Goal: Complete application form

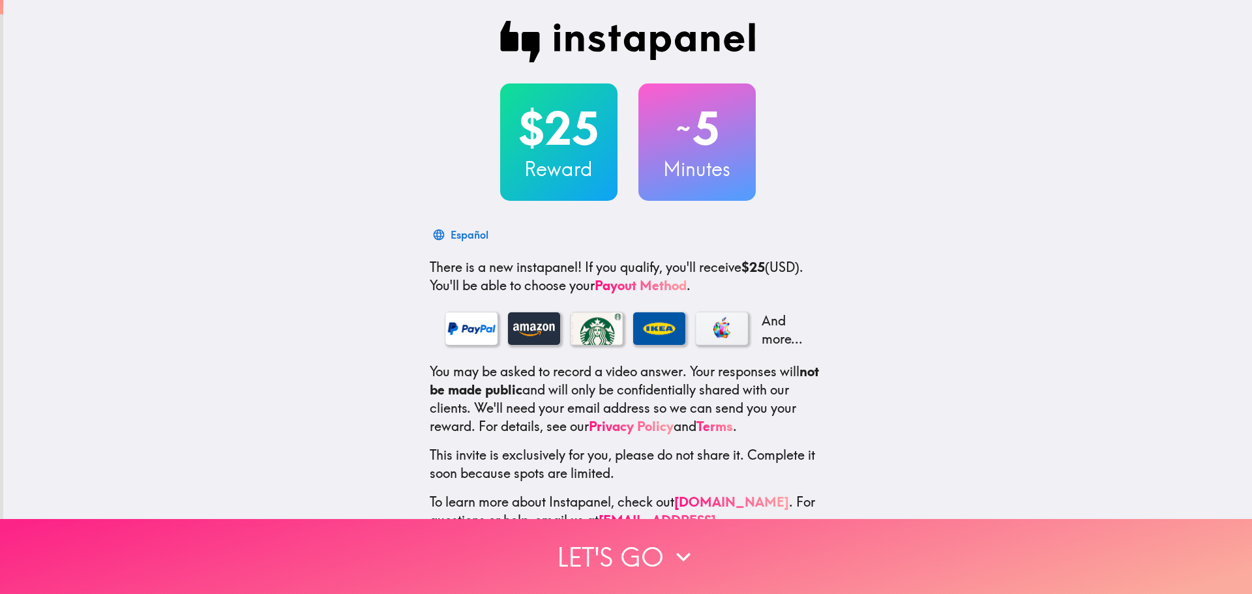
click at [672, 547] on icon "button" at bounding box center [683, 556] width 29 height 29
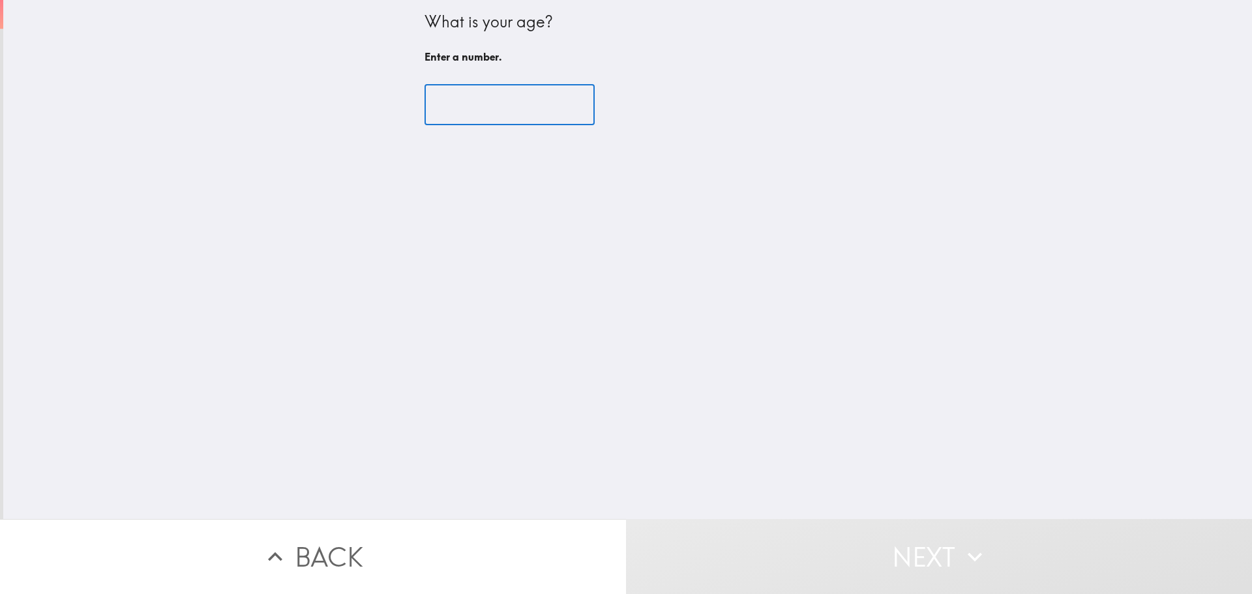
click at [493, 104] on input "number" at bounding box center [509, 105] width 170 height 40
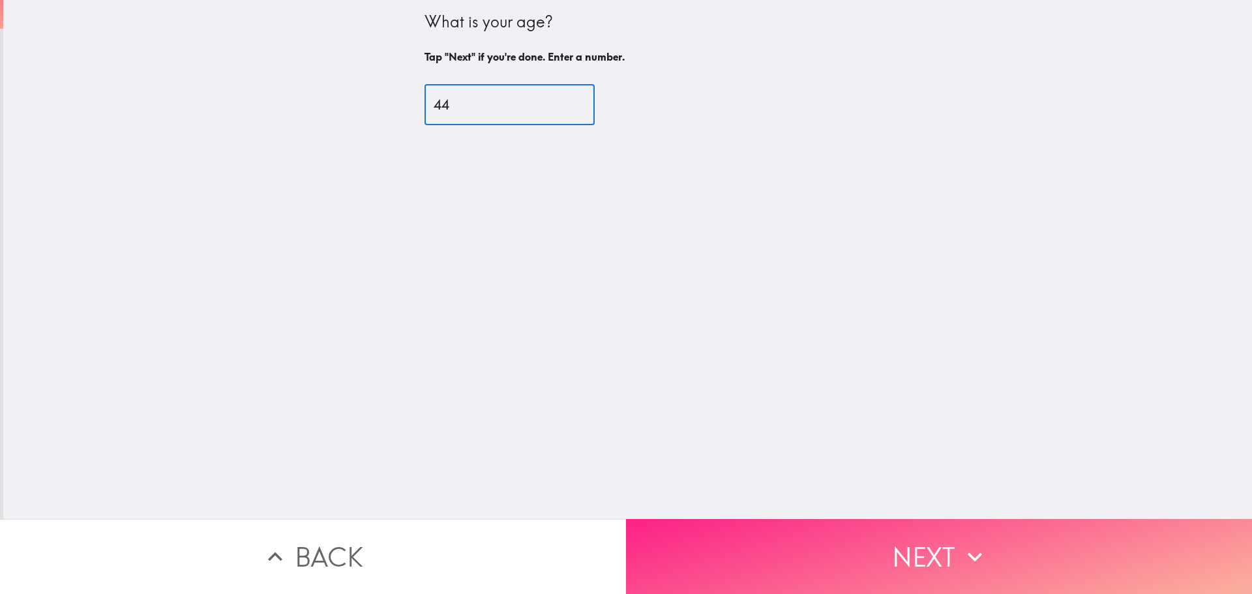
type input "44"
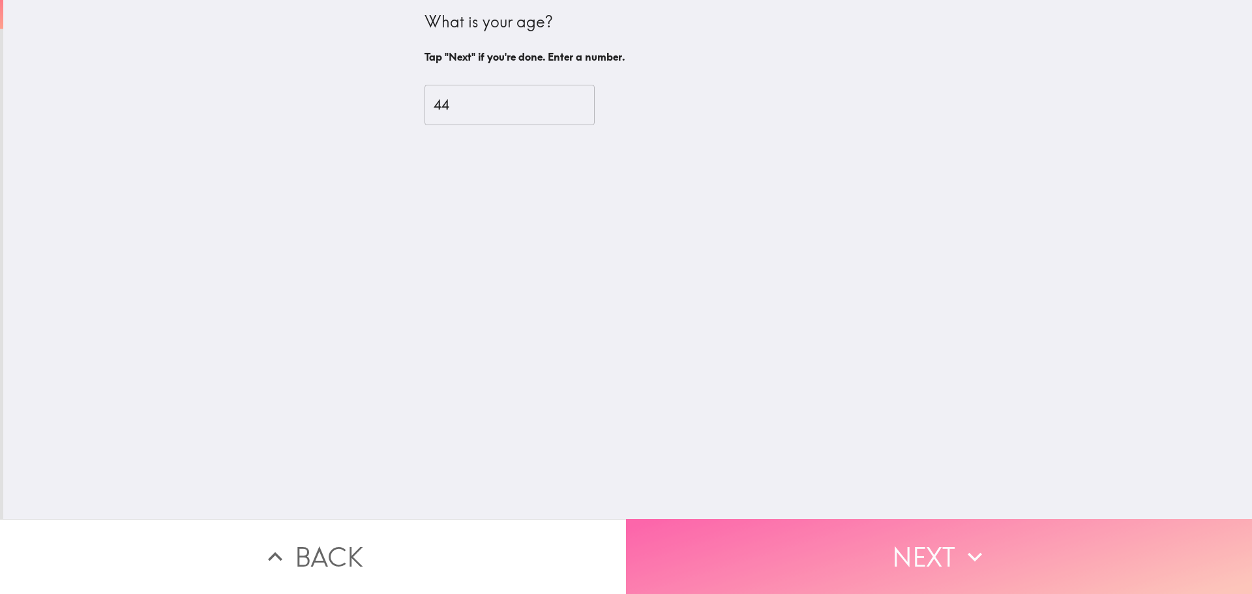
click at [817, 544] on button "Next" at bounding box center [939, 556] width 626 height 75
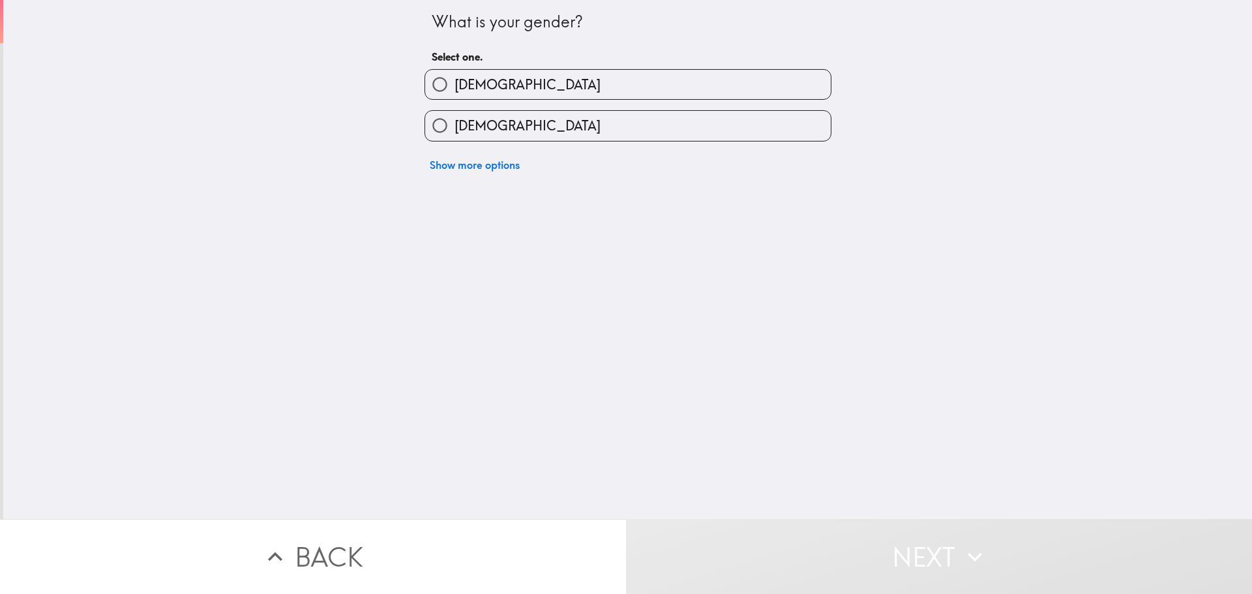
click at [475, 78] on label "[DEMOGRAPHIC_DATA]" at bounding box center [627, 84] width 405 height 29
click at [454, 78] on input "[DEMOGRAPHIC_DATA]" at bounding box center [439, 84] width 29 height 29
radio input "true"
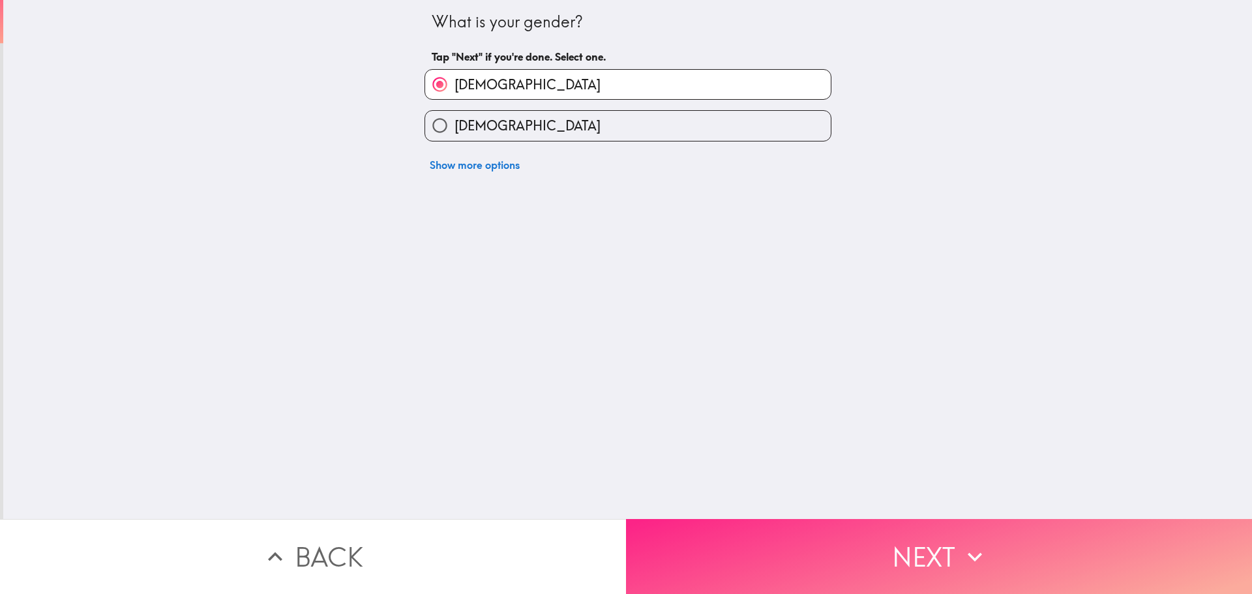
click at [832, 551] on button "Next" at bounding box center [939, 556] width 626 height 75
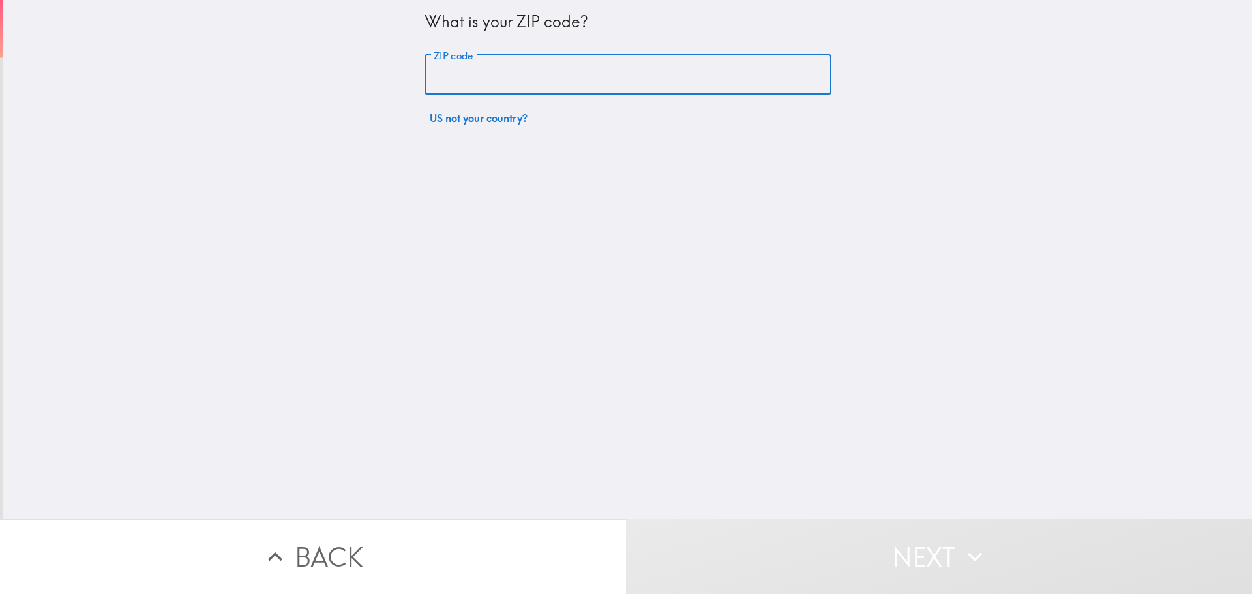
click at [493, 67] on input "ZIP code" at bounding box center [627, 75] width 407 height 40
type input "33765"
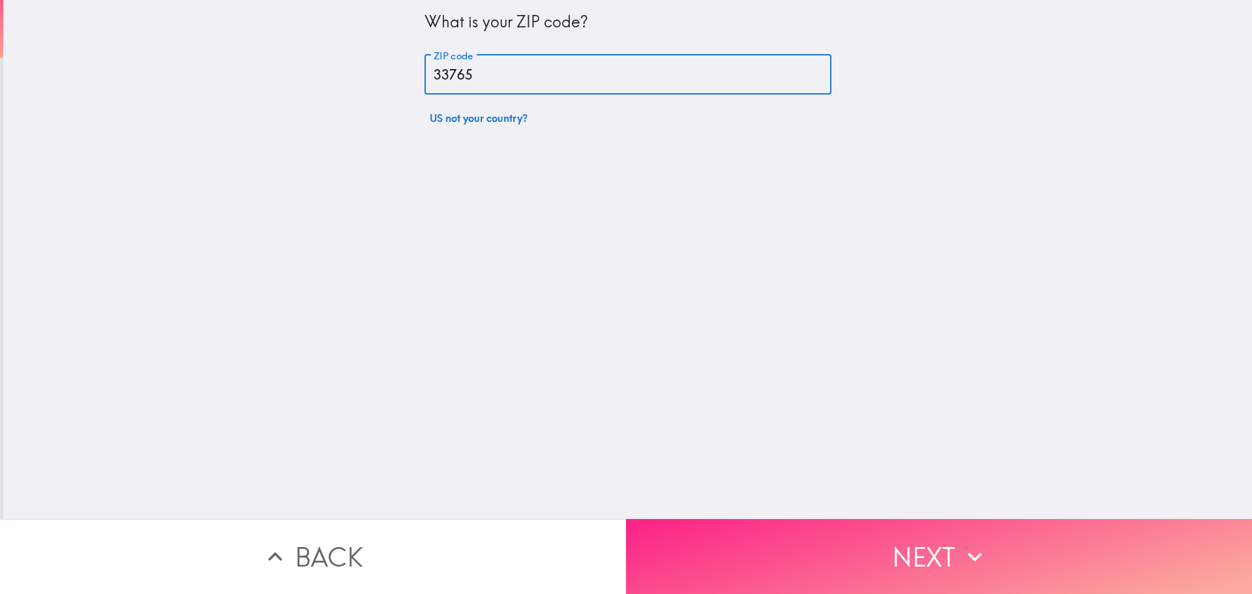
click at [813, 552] on button "Next" at bounding box center [939, 556] width 626 height 75
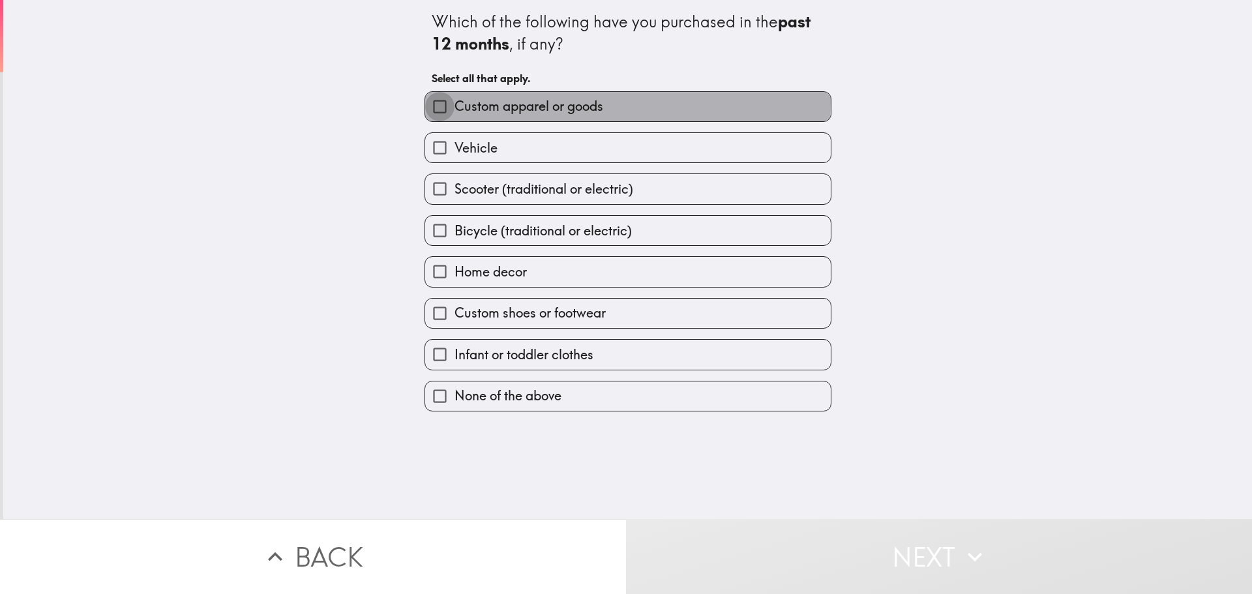
click at [442, 101] on input "Custom apparel or goods" at bounding box center [439, 106] width 29 height 29
checkbox input "true"
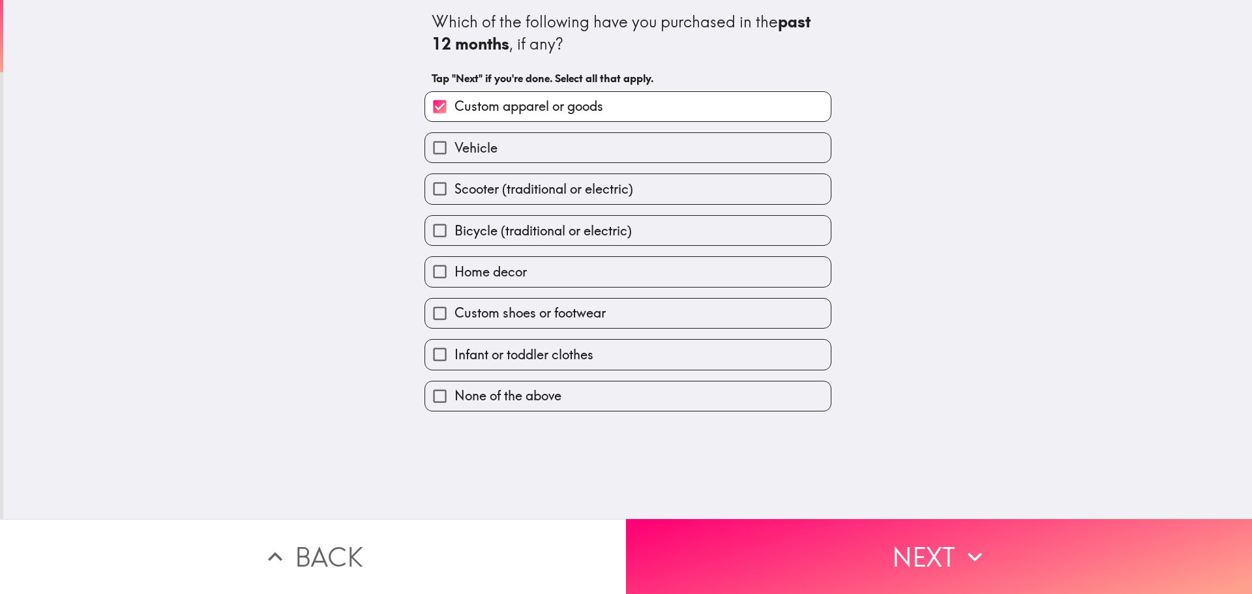
drag, startPoint x: 524, startPoint y: 151, endPoint x: 588, endPoint y: 180, distance: 70.0
click at [525, 151] on label "Vehicle" at bounding box center [627, 147] width 405 height 29
click at [454, 151] on input "Vehicle" at bounding box center [439, 147] width 29 height 29
checkbox input "true"
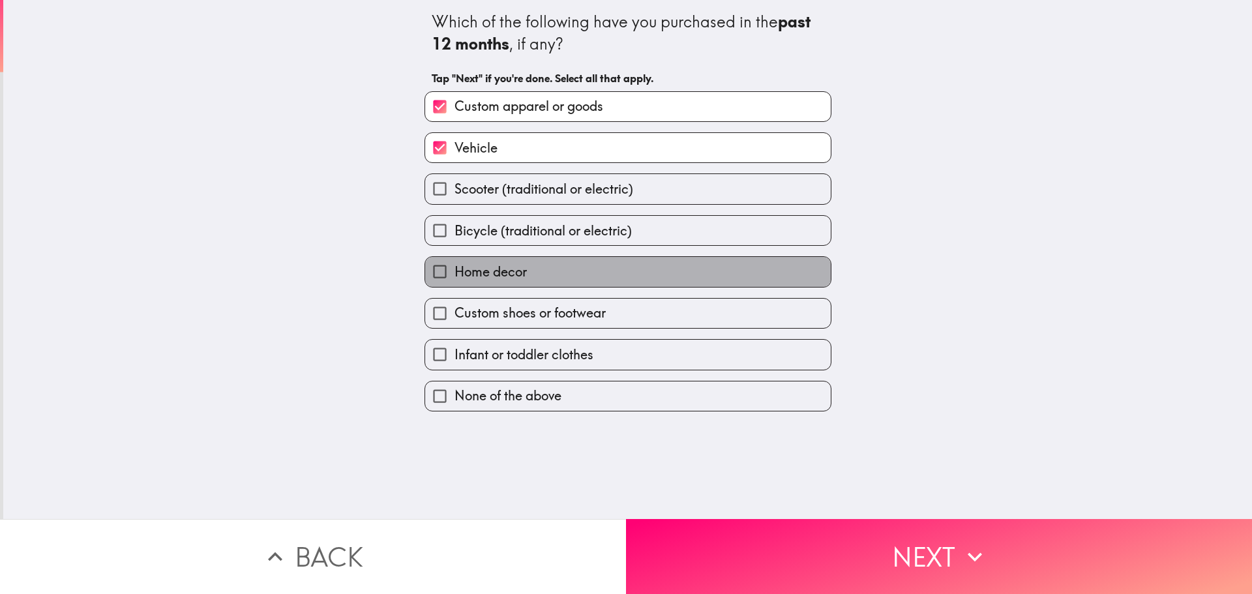
click at [616, 270] on label "Home decor" at bounding box center [627, 271] width 405 height 29
click at [454, 270] on input "Home decor" at bounding box center [439, 271] width 29 height 29
checkbox input "true"
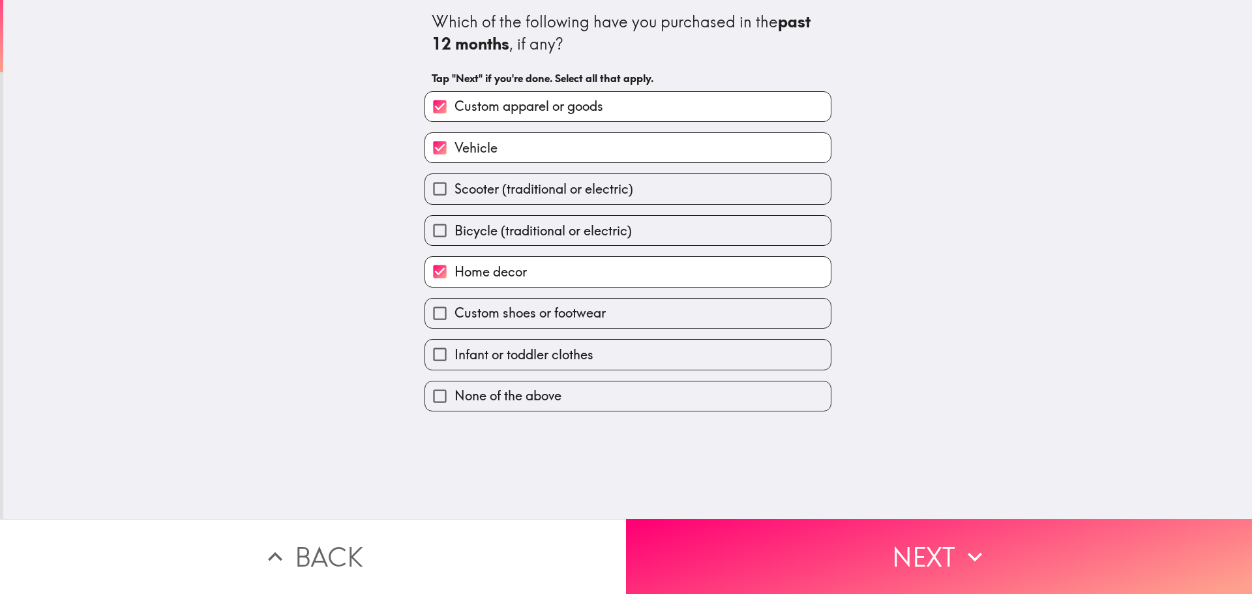
click at [604, 312] on label "Custom shoes or footwear" at bounding box center [627, 313] width 405 height 29
click at [454, 312] on input "Custom shoes or footwear" at bounding box center [439, 313] width 29 height 29
checkbox input "true"
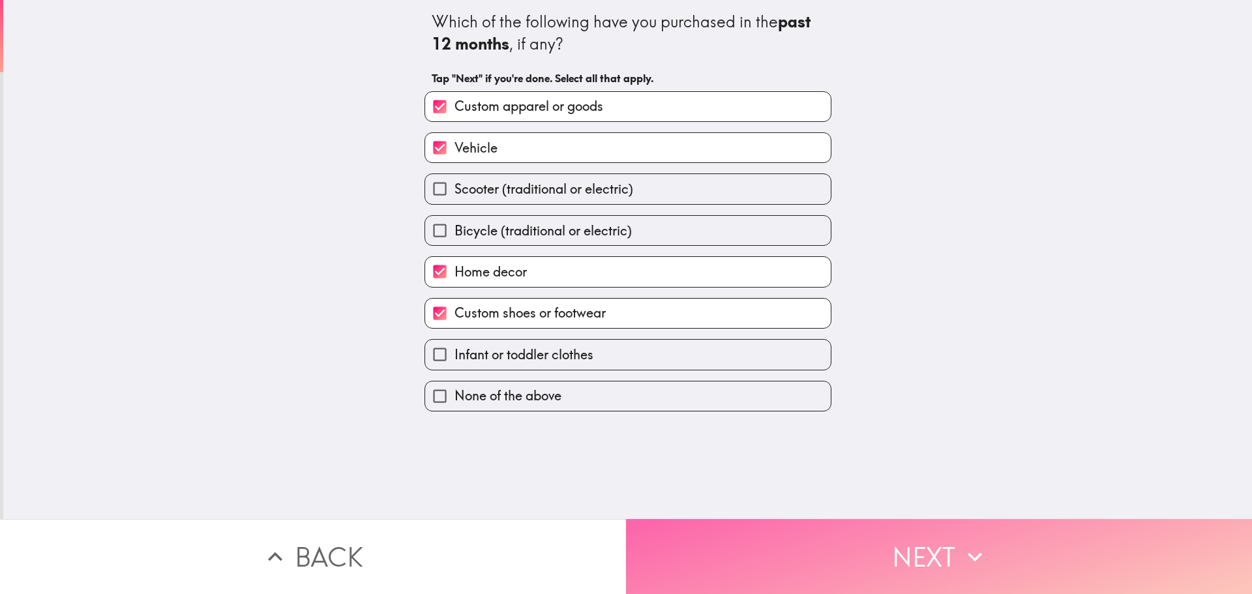
click at [752, 542] on button "Next" at bounding box center [939, 556] width 626 height 75
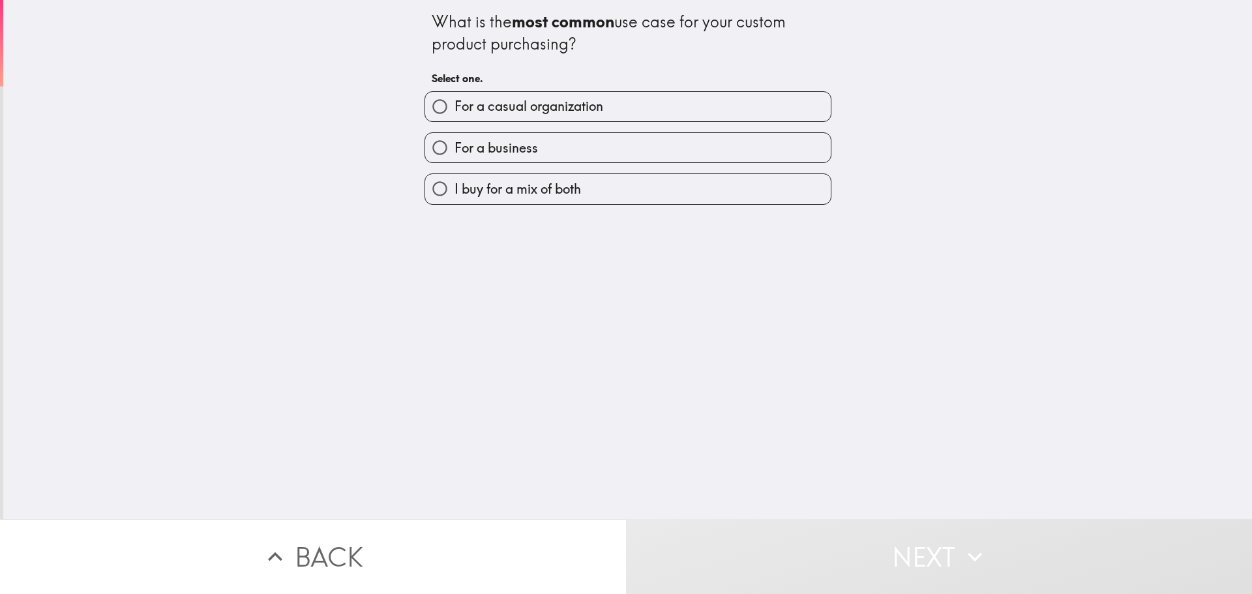
click at [529, 185] on span "I buy for a mix of both" at bounding box center [517, 189] width 126 height 18
click at [454, 185] on input "I buy for a mix of both" at bounding box center [439, 188] width 29 height 29
radio input "true"
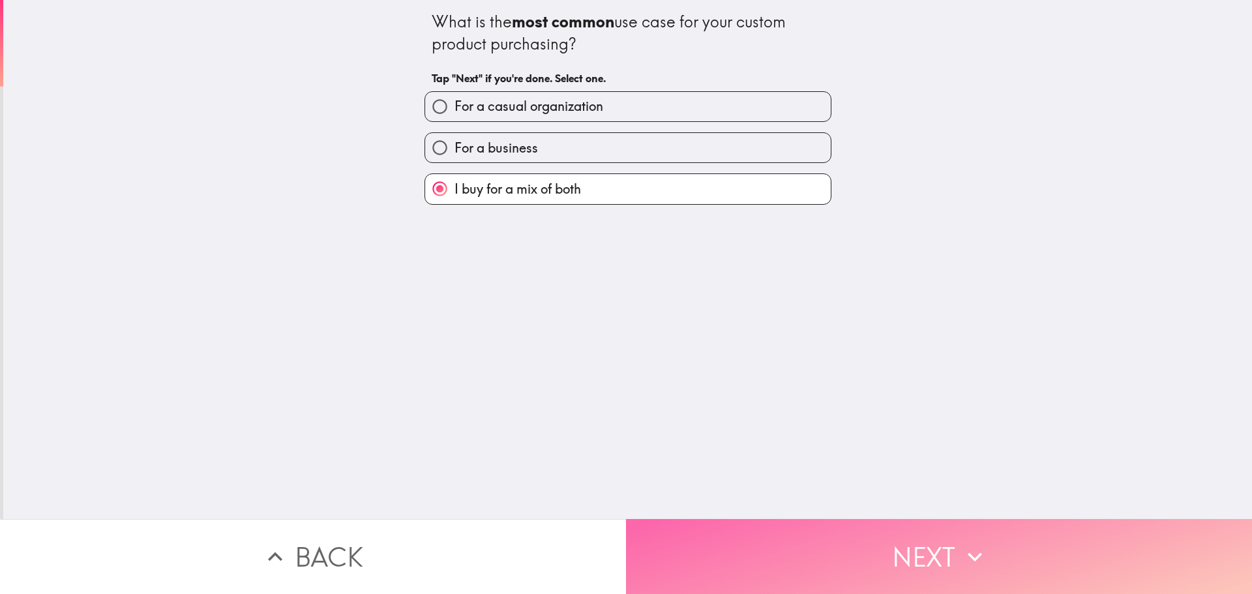
click at [808, 536] on button "Next" at bounding box center [939, 556] width 626 height 75
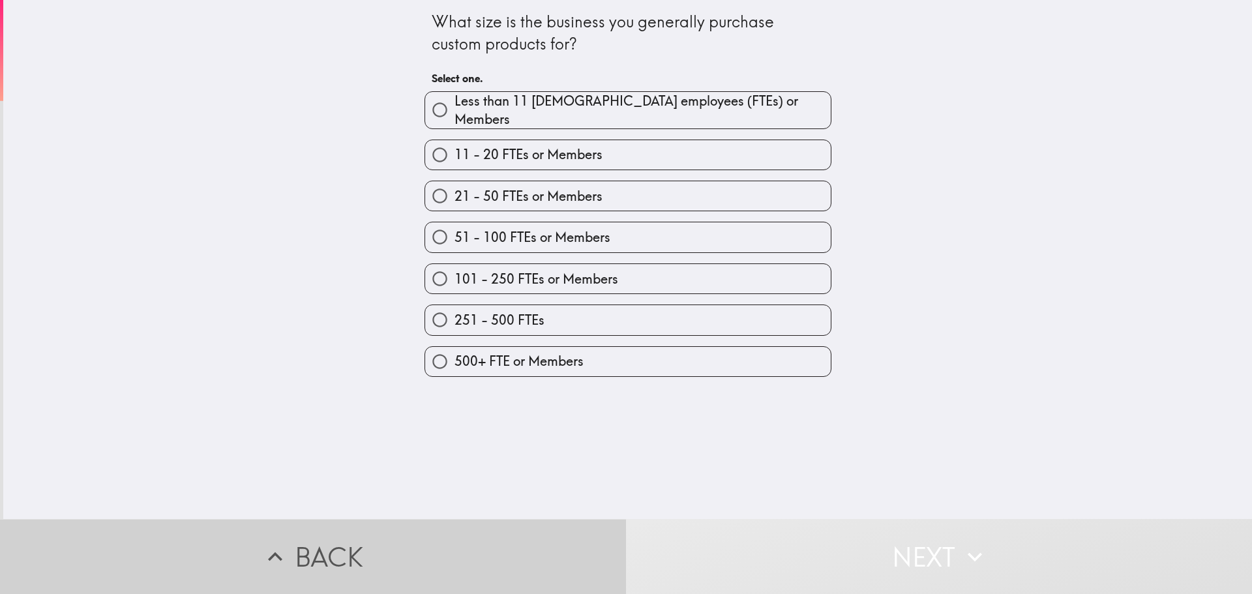
click at [410, 571] on button "Back" at bounding box center [313, 556] width 626 height 75
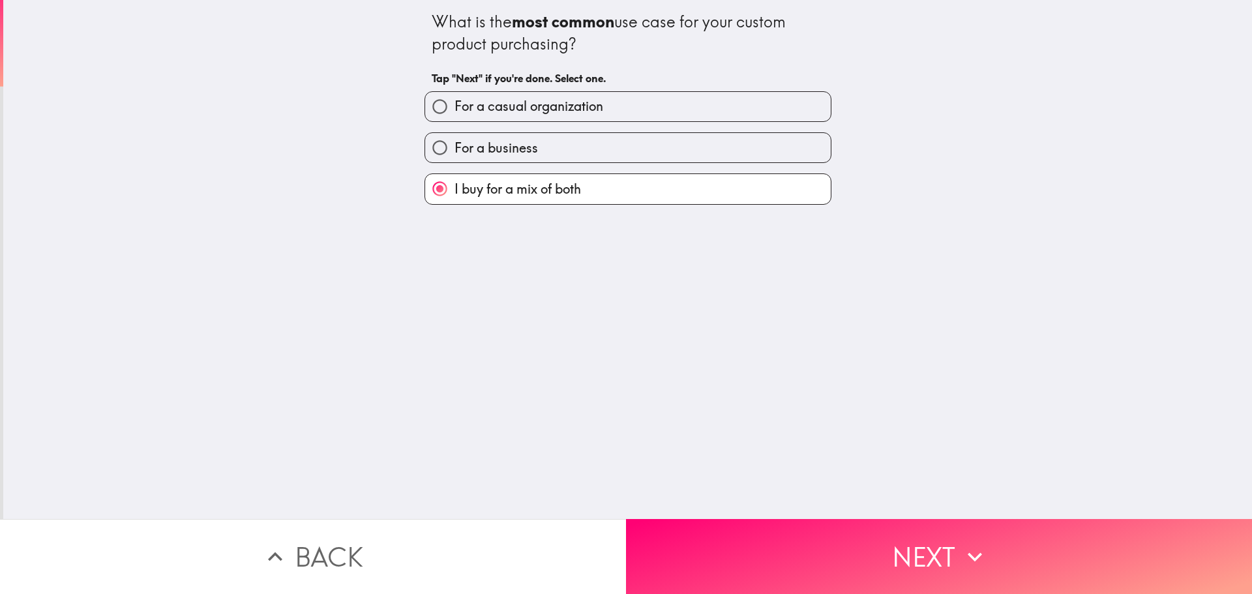
click at [574, 106] on span "For a casual organization" at bounding box center [528, 106] width 149 height 18
click at [454, 106] on input "For a casual organization" at bounding box center [439, 106] width 29 height 29
radio input "true"
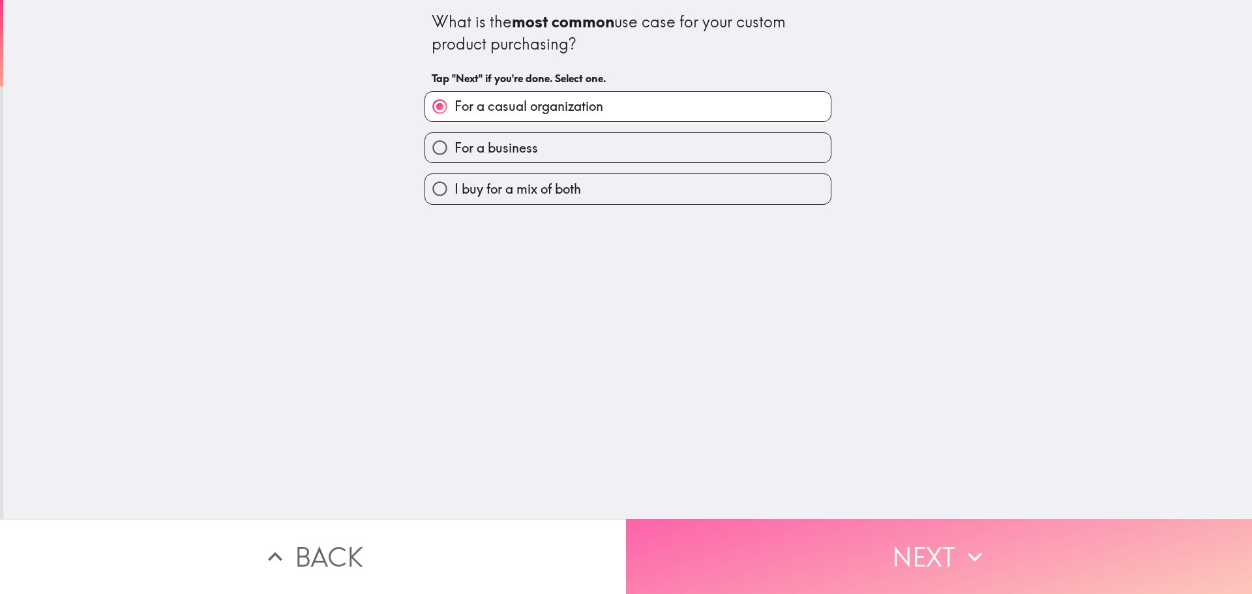
click at [726, 536] on button "Next" at bounding box center [939, 556] width 626 height 75
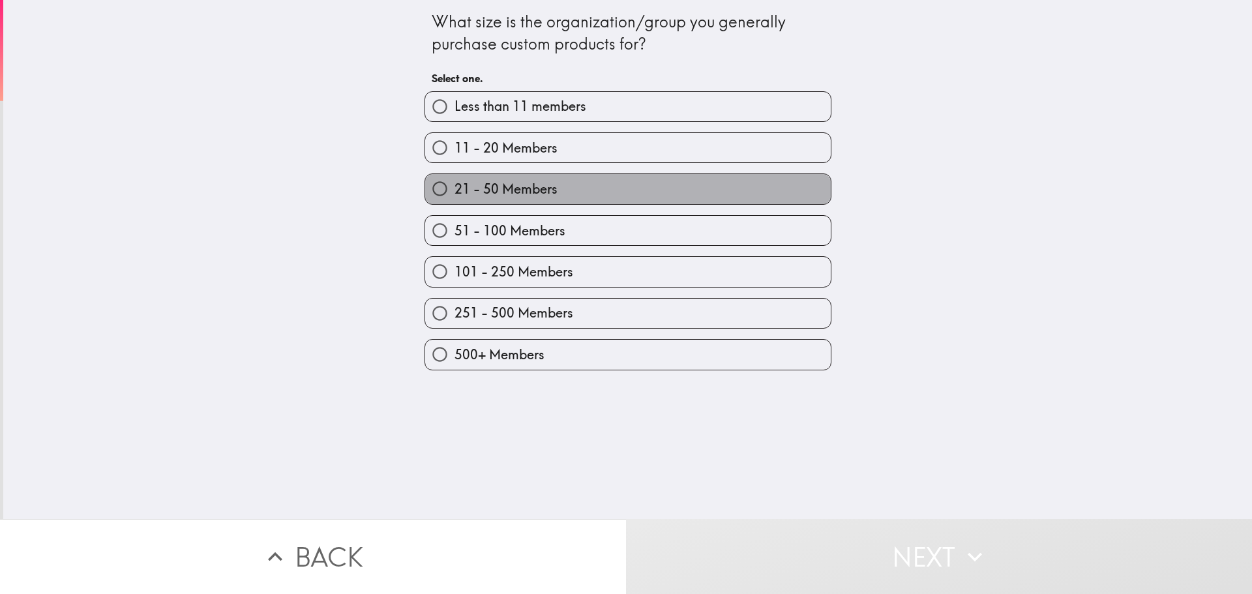
click at [547, 184] on span "21 - 50 Members" at bounding box center [505, 189] width 103 height 18
click at [454, 184] on input "21 - 50 Members" at bounding box center [439, 188] width 29 height 29
radio input "true"
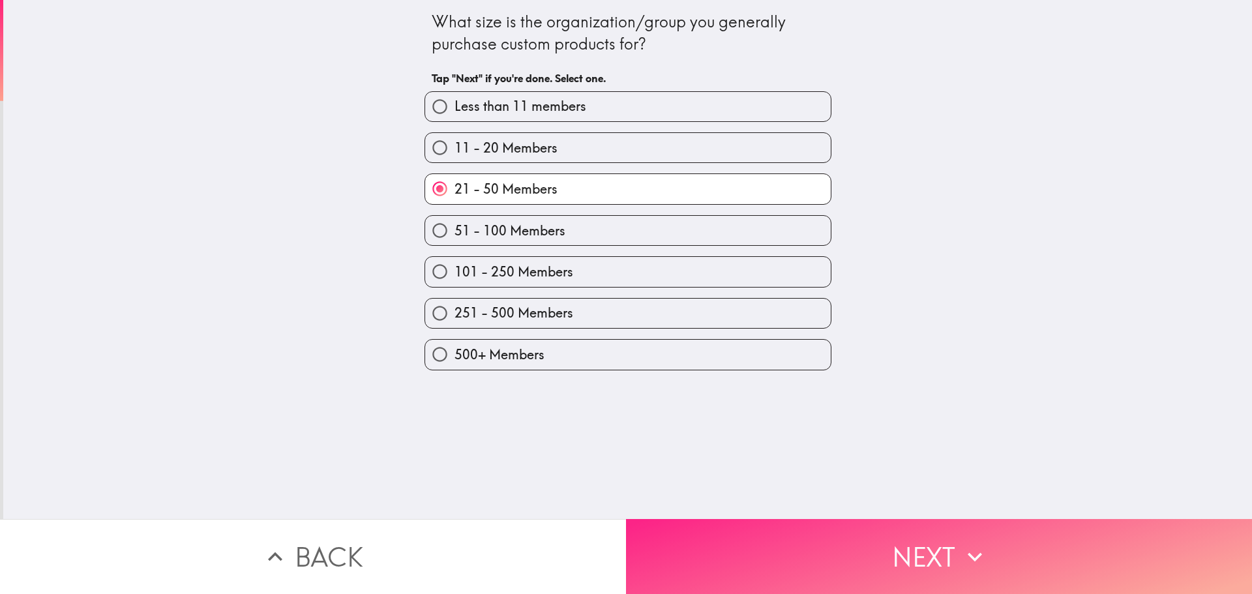
click at [827, 548] on button "Next" at bounding box center [939, 556] width 626 height 75
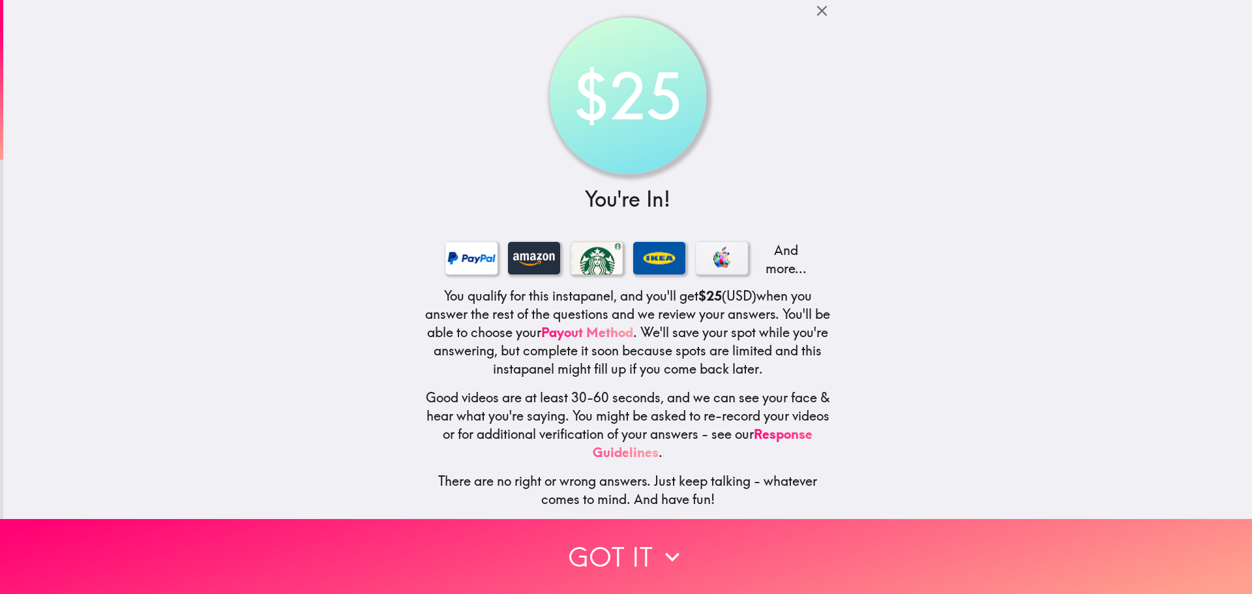
scroll to position [13, 0]
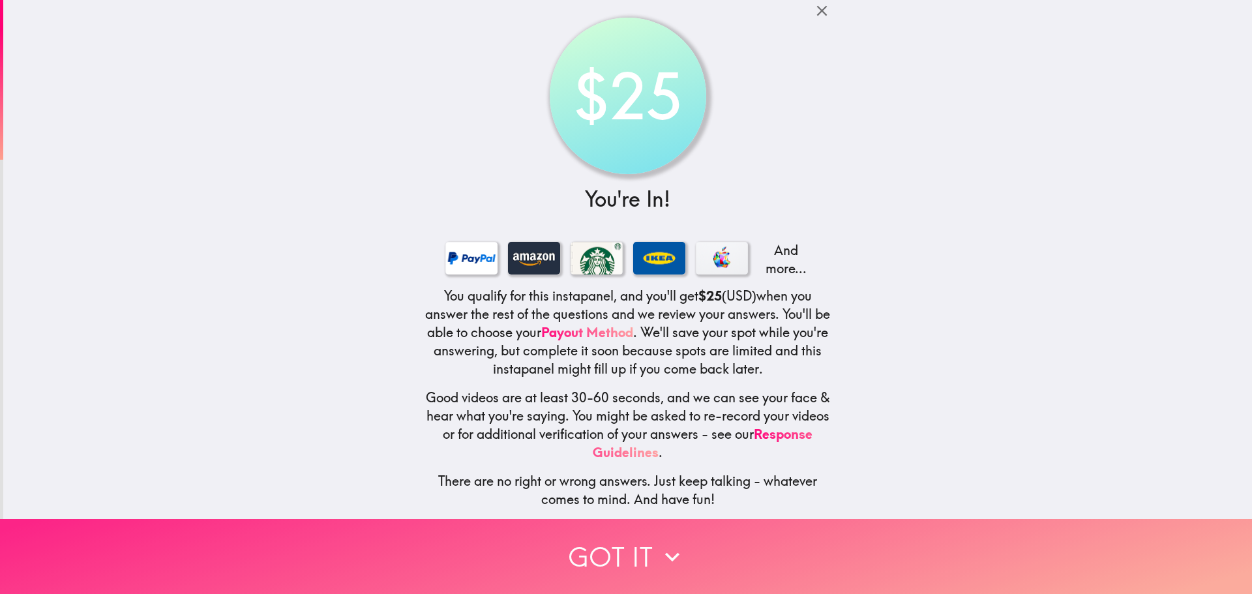
click at [658, 549] on icon "button" at bounding box center [672, 556] width 29 height 29
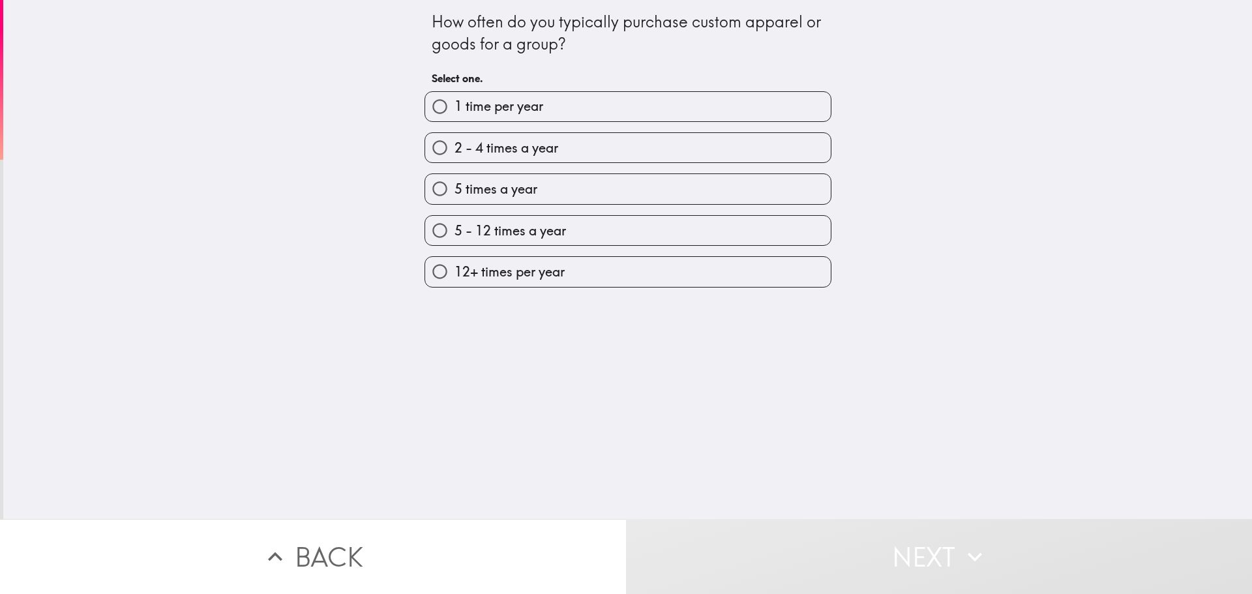
scroll to position [0, 0]
drag, startPoint x: 487, startPoint y: 149, endPoint x: 570, endPoint y: 261, distance: 139.4
click at [487, 148] on span "2 - 4 times a year" at bounding box center [506, 148] width 104 height 18
click at [454, 148] on input "2 - 4 times a year" at bounding box center [439, 147] width 29 height 29
radio input "true"
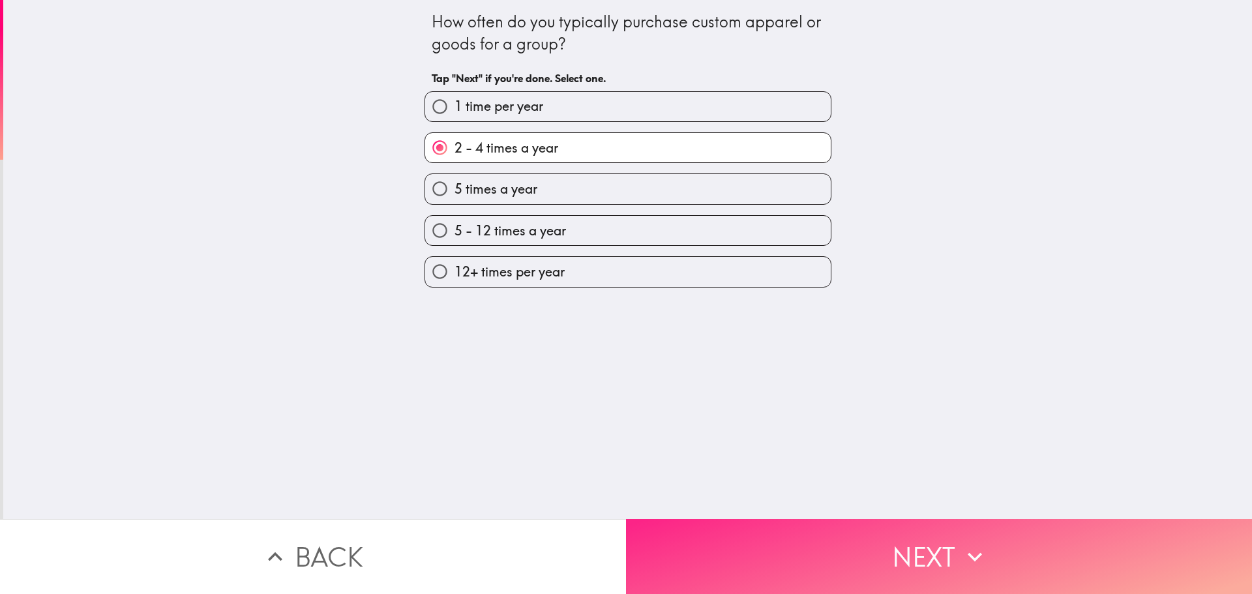
click at [821, 558] on button "Next" at bounding box center [939, 556] width 626 height 75
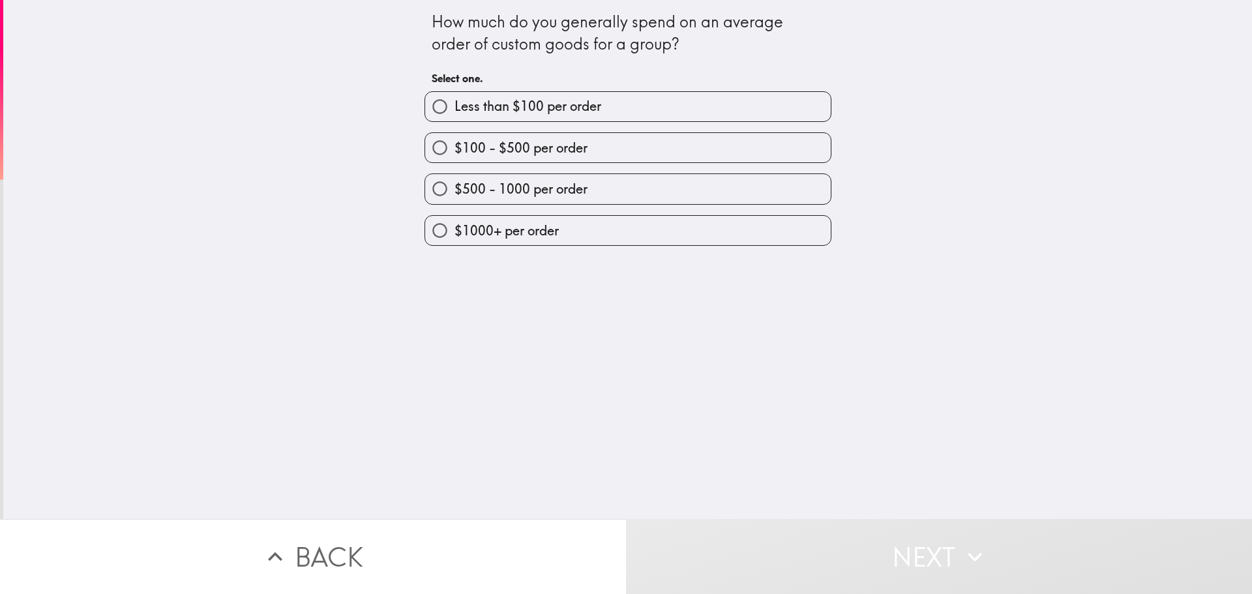
click at [543, 138] on label "$100 - $500 per order" at bounding box center [627, 147] width 405 height 29
click at [454, 138] on input "$100 - $500 per order" at bounding box center [439, 147] width 29 height 29
radio input "true"
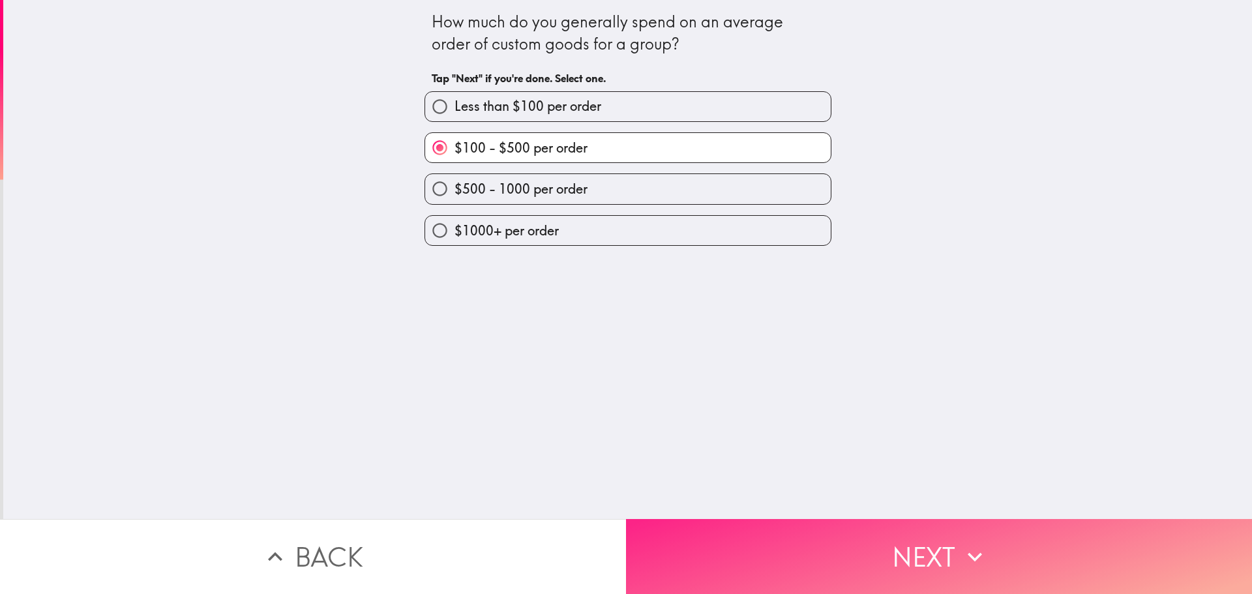
click at [741, 529] on button "Next" at bounding box center [939, 556] width 626 height 75
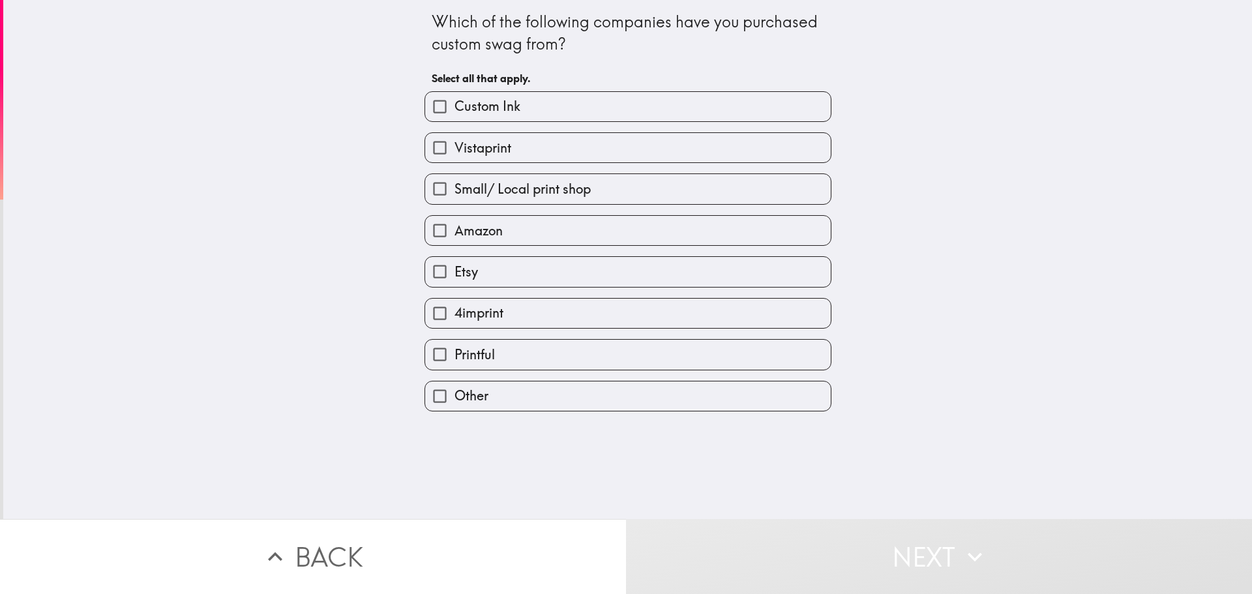
click at [534, 239] on label "Amazon" at bounding box center [627, 230] width 405 height 29
click at [454, 239] on input "Amazon" at bounding box center [439, 230] width 29 height 29
checkbox input "true"
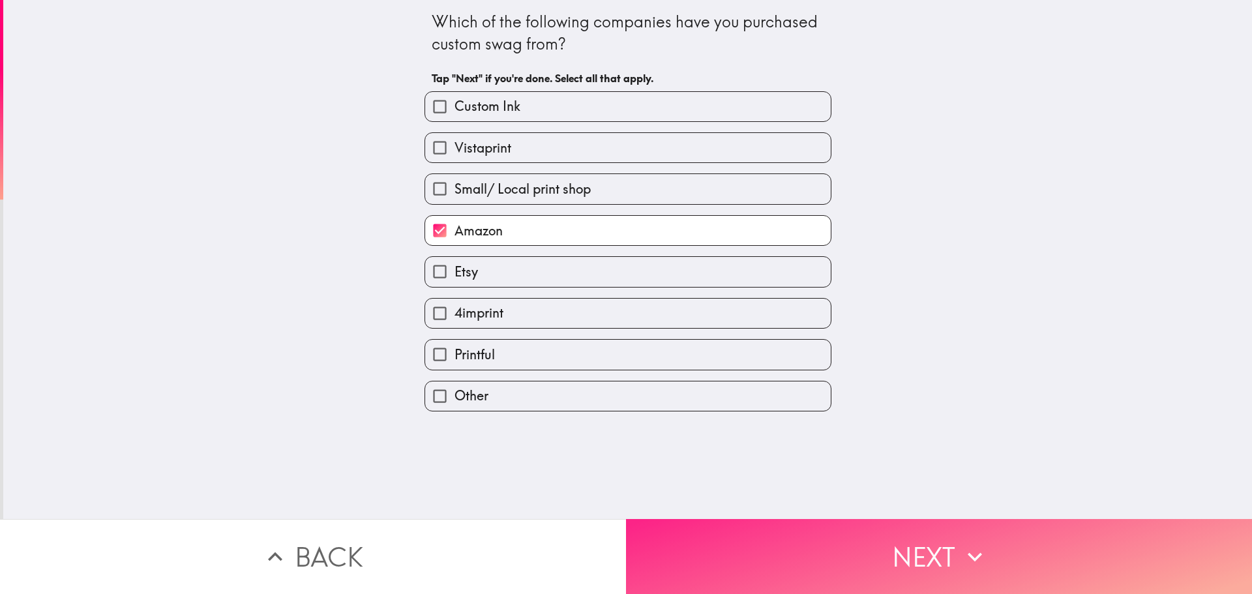
click at [814, 548] on button "Next" at bounding box center [939, 556] width 626 height 75
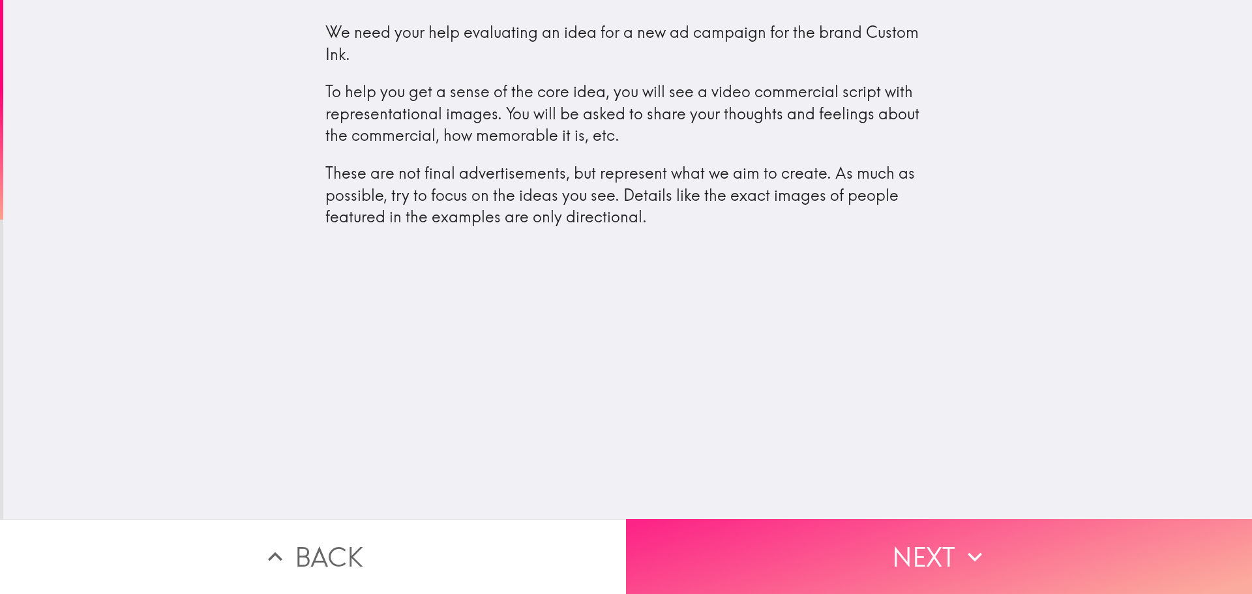
click at [855, 548] on button "Next" at bounding box center [939, 556] width 626 height 75
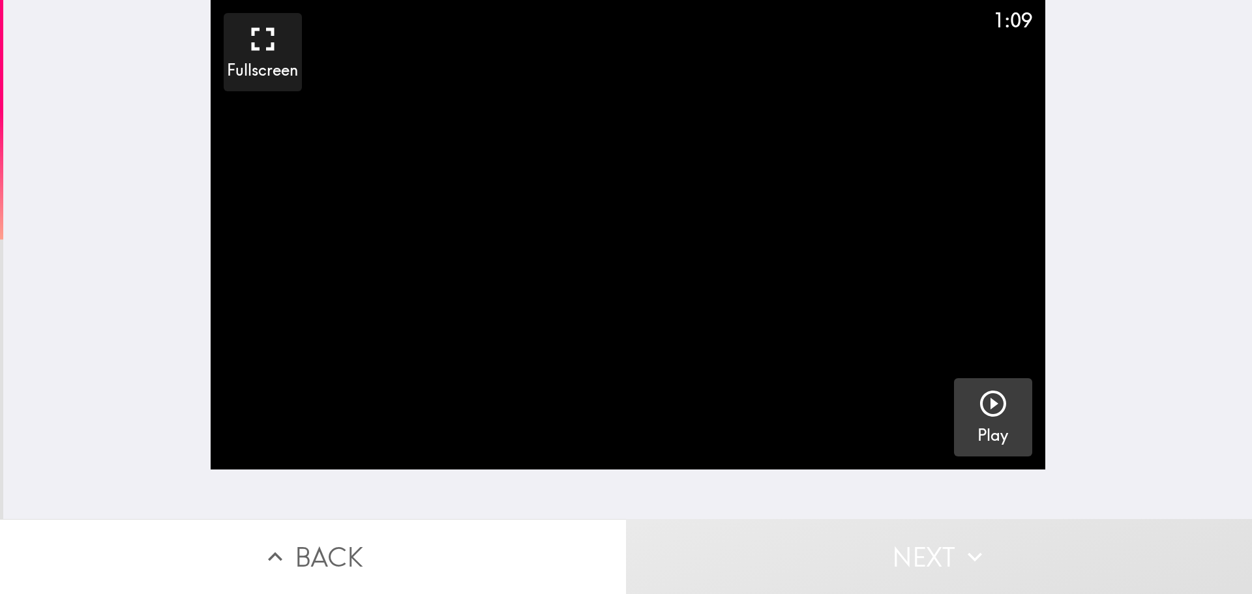
click at [984, 406] on icon "button" at bounding box center [993, 403] width 26 height 26
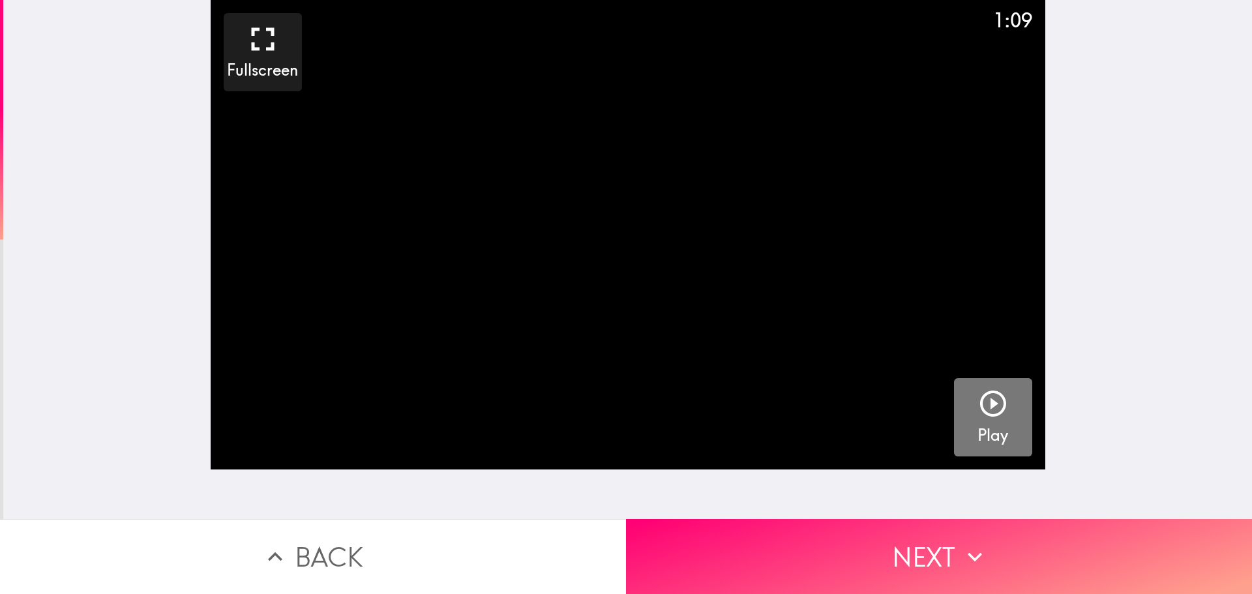
click at [982, 404] on icon "button" at bounding box center [993, 403] width 26 height 26
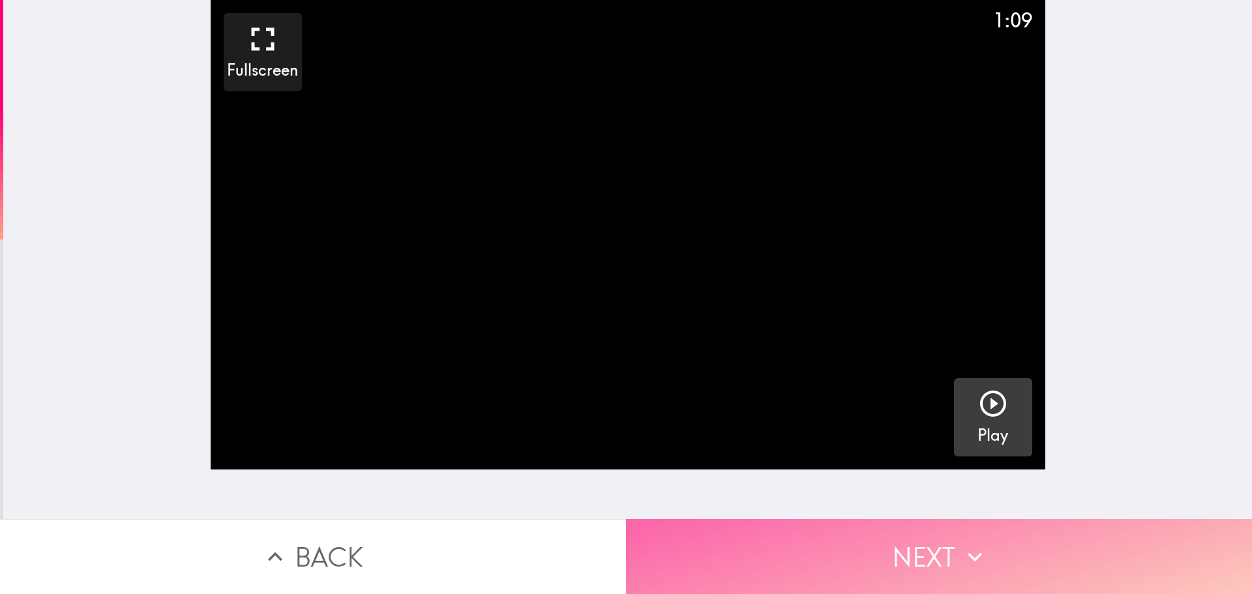
click at [814, 536] on button "Next" at bounding box center [939, 556] width 626 height 75
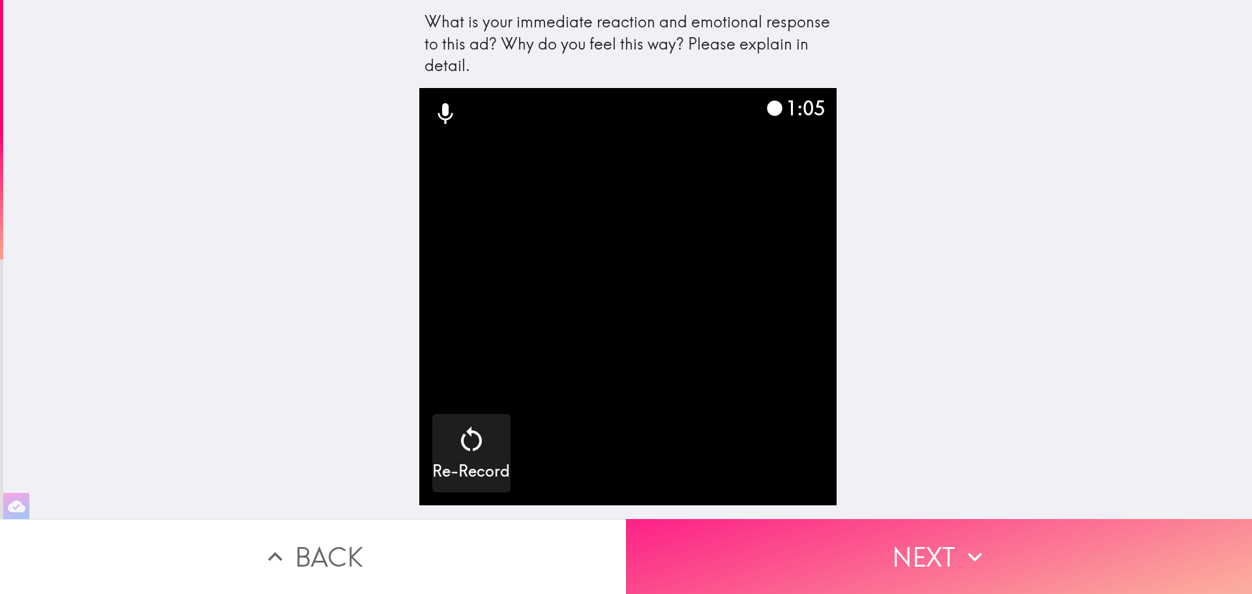
click at [740, 558] on button "Next" at bounding box center [939, 556] width 626 height 75
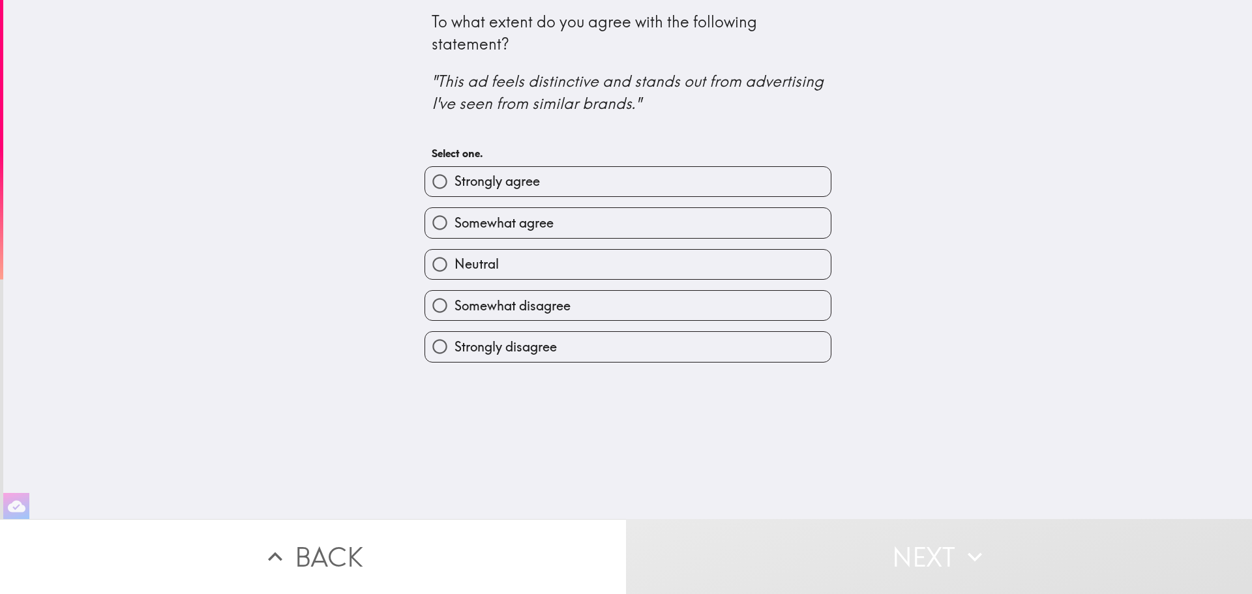
click at [430, 178] on input "Strongly agree" at bounding box center [439, 181] width 29 height 29
radio input "true"
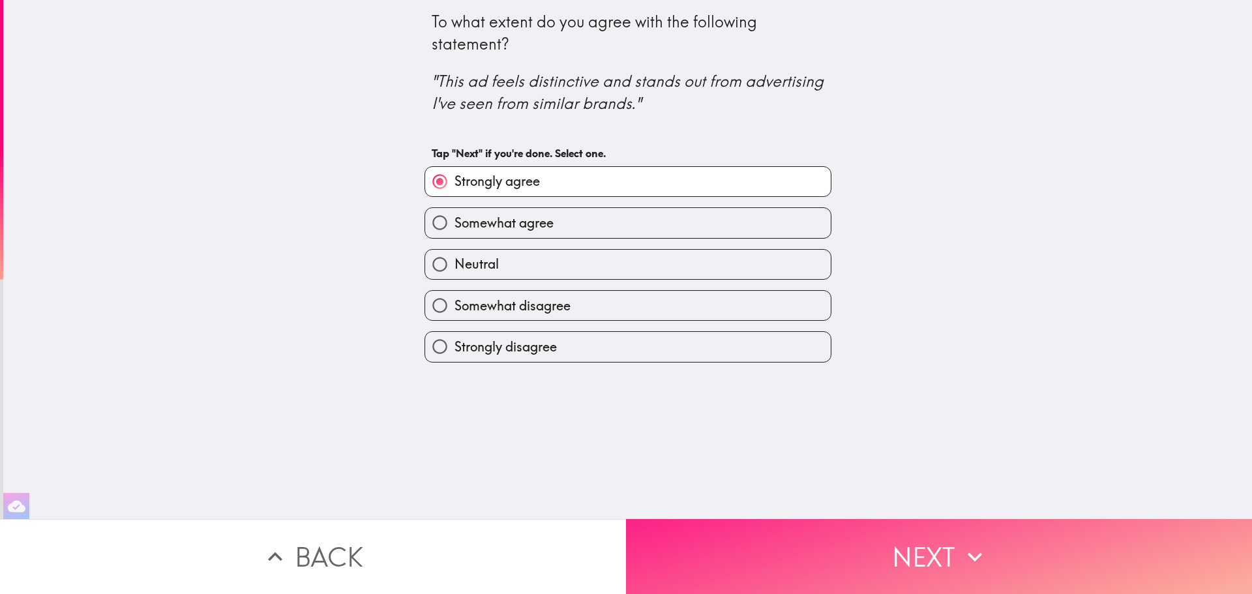
click at [834, 551] on button "Next" at bounding box center [939, 556] width 626 height 75
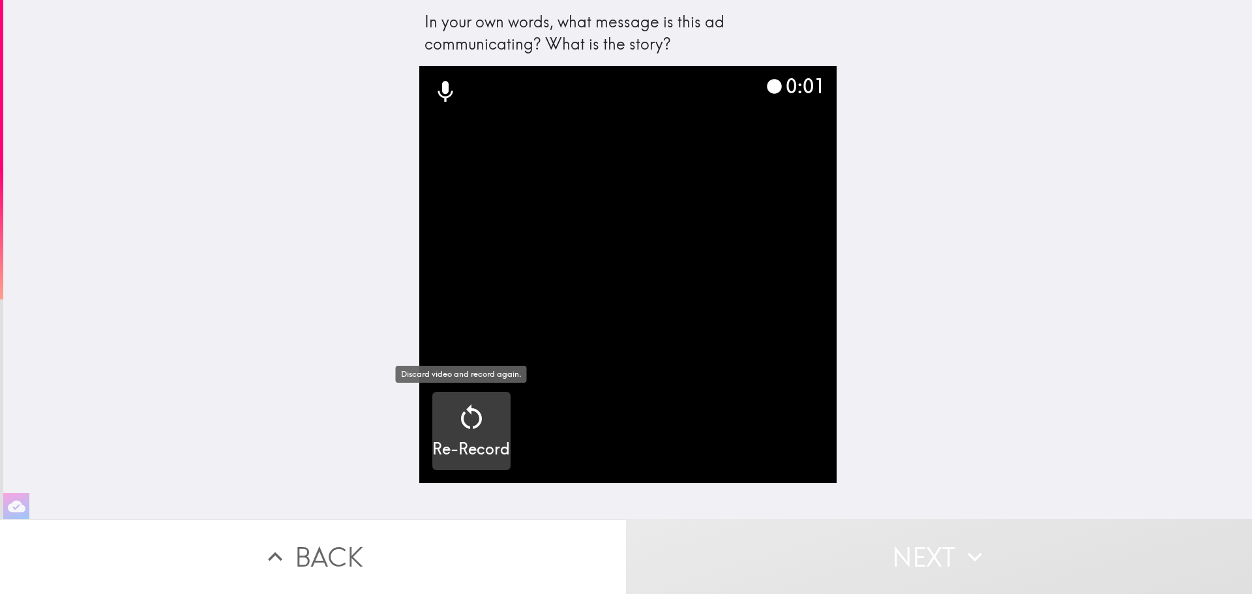
click at [473, 427] on icon "button" at bounding box center [471, 417] width 31 height 31
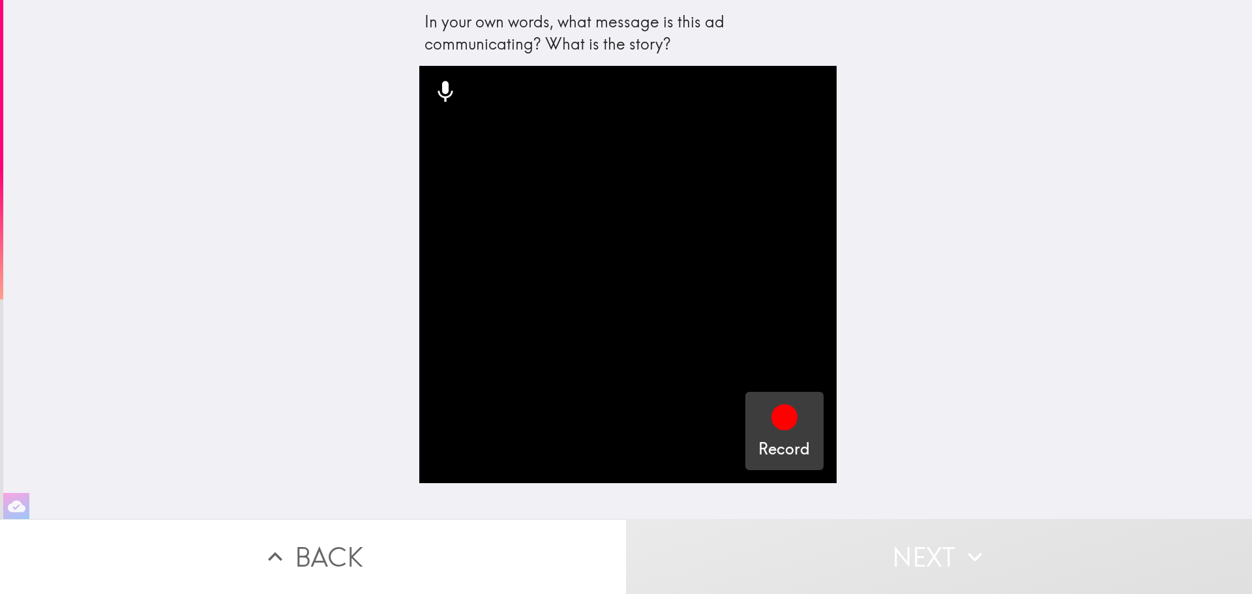
click at [787, 419] on icon "button" at bounding box center [784, 417] width 26 height 26
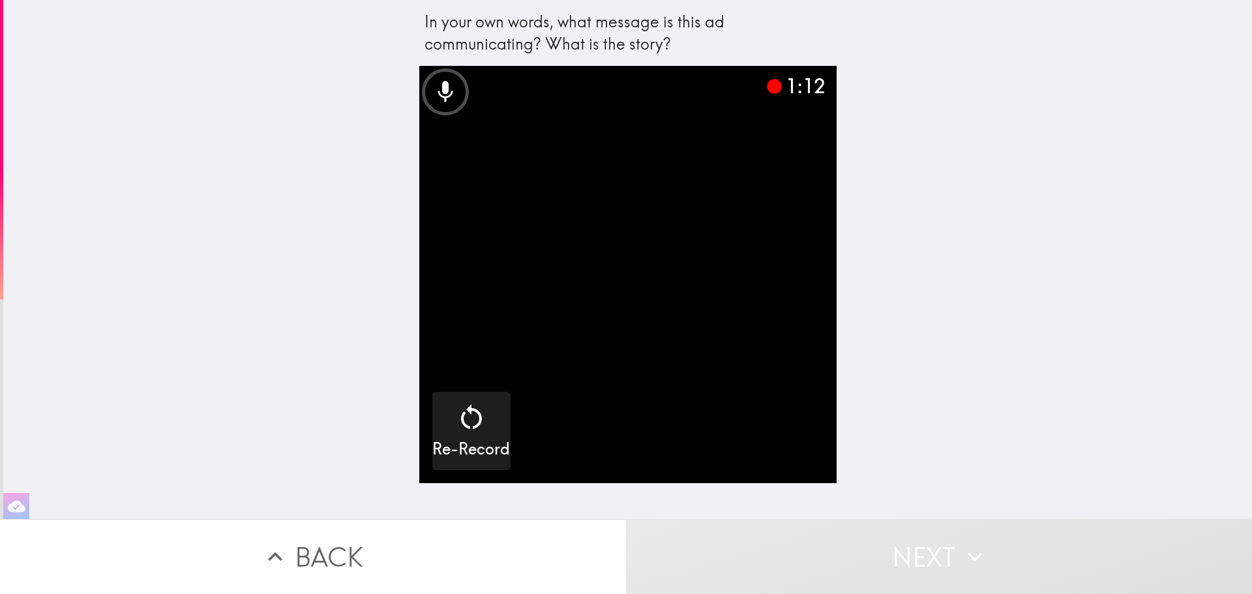
click at [695, 373] on video "button" at bounding box center [627, 274] width 417 height 417
drag, startPoint x: 542, startPoint y: 252, endPoint x: 574, endPoint y: 242, distance: 33.0
click at [542, 246] on video "button" at bounding box center [627, 274] width 417 height 417
click at [494, 430] on div "Re-Record" at bounding box center [471, 431] width 78 height 59
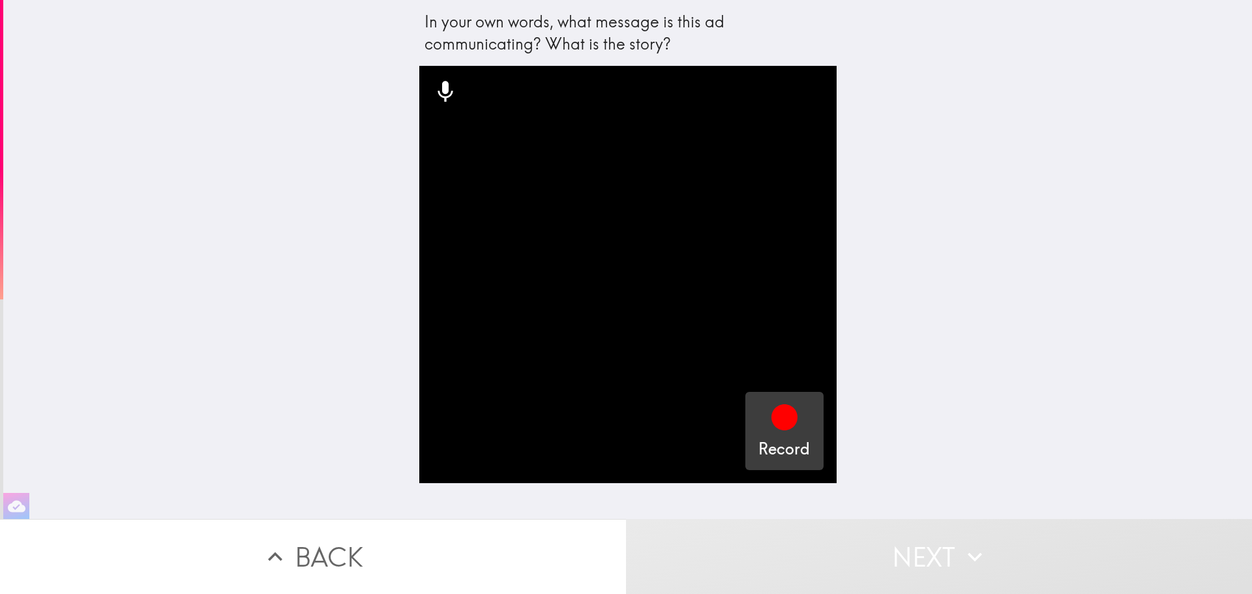
click at [771, 425] on icon "button" at bounding box center [784, 417] width 26 height 26
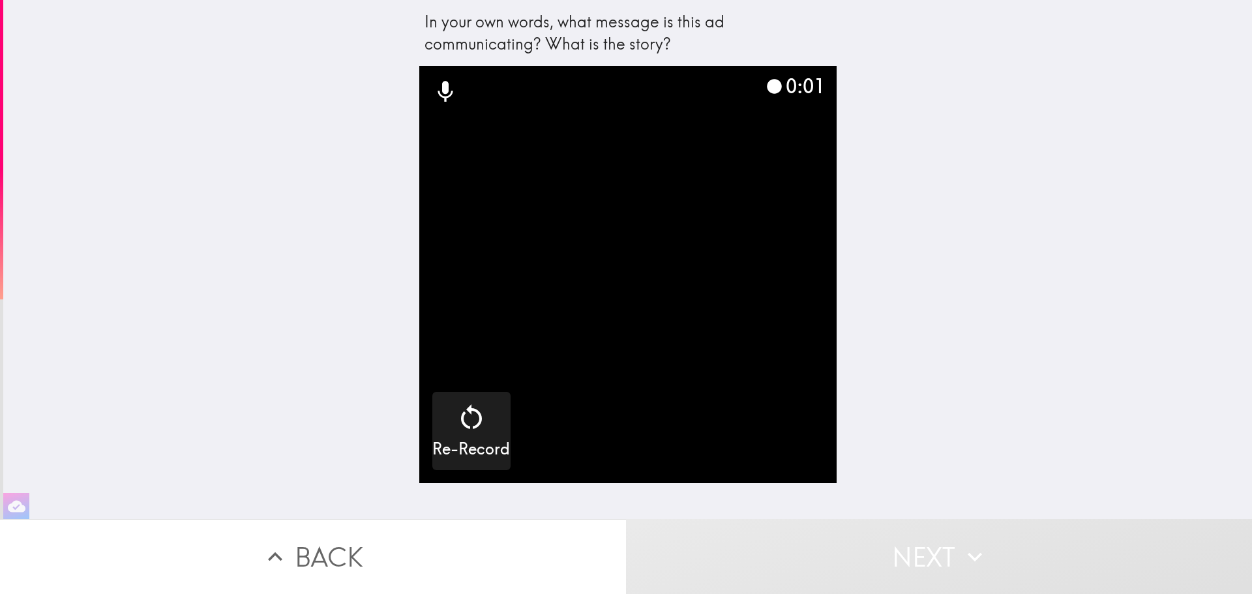
drag, startPoint x: 704, startPoint y: 377, endPoint x: 714, endPoint y: 374, distance: 10.8
click at [706, 377] on video "button" at bounding box center [627, 274] width 417 height 417
click at [472, 417] on icon "button" at bounding box center [471, 417] width 31 height 31
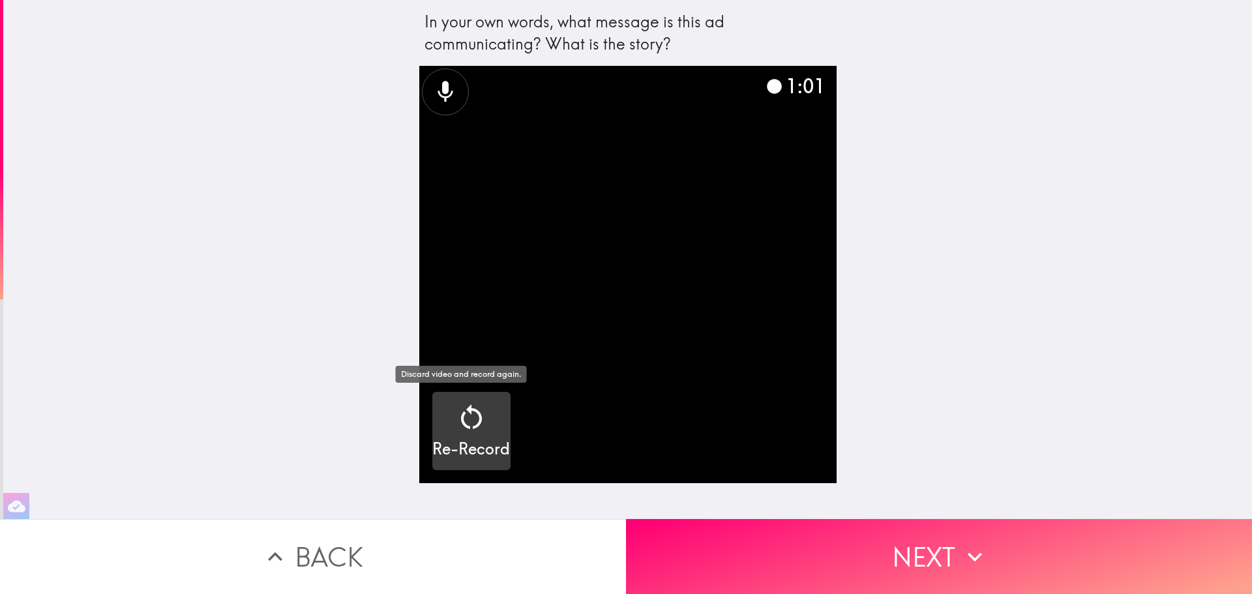
click at [472, 413] on icon "button" at bounding box center [471, 417] width 31 height 31
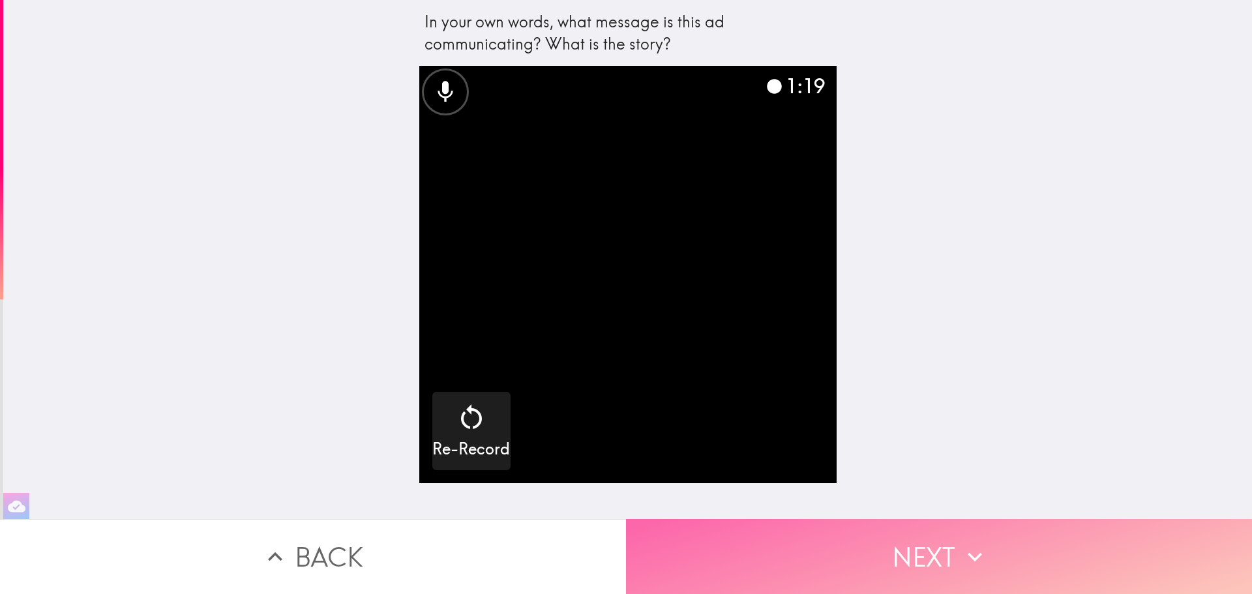
click at [809, 534] on button "Next" at bounding box center [939, 556] width 626 height 75
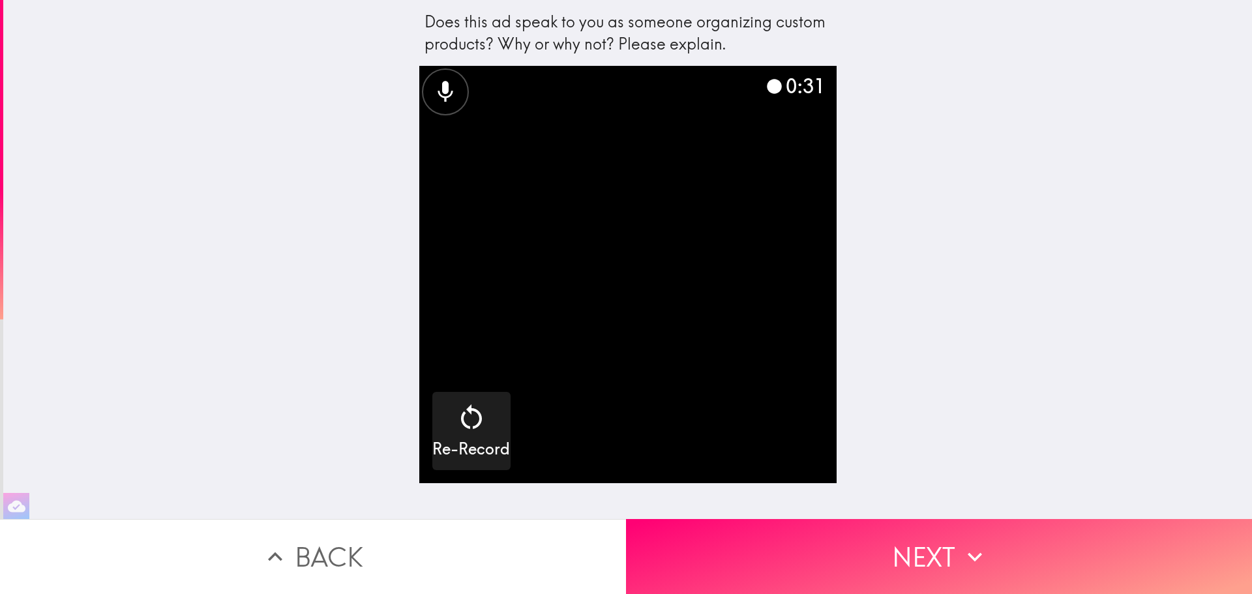
click at [463, 413] on icon "button" at bounding box center [471, 417] width 31 height 31
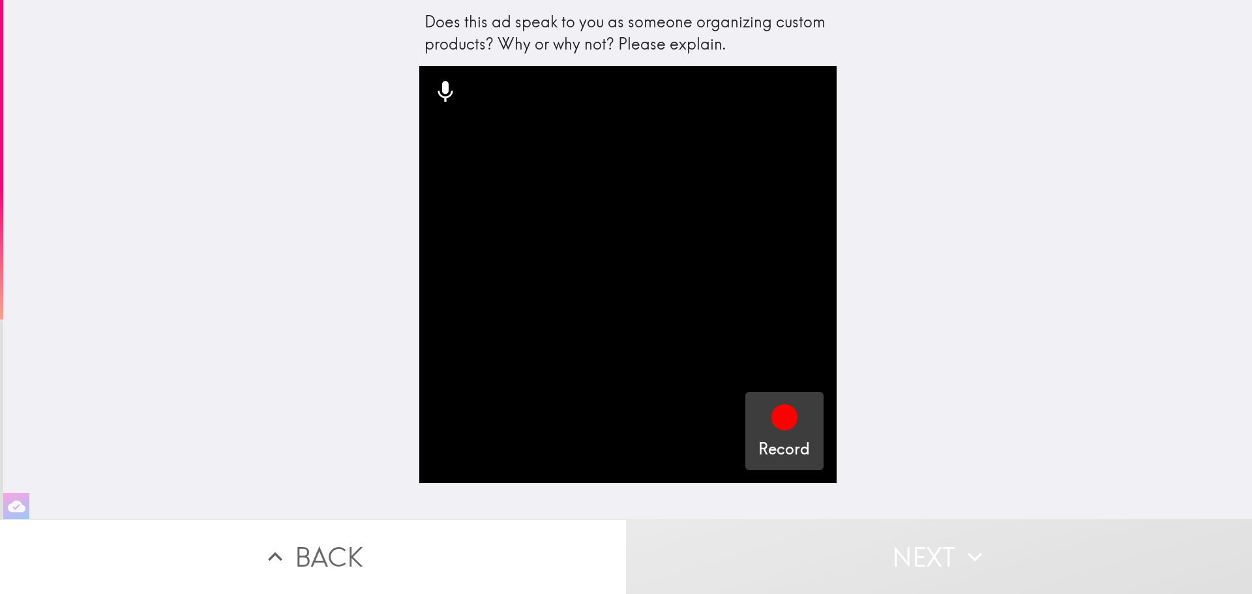
click at [771, 424] on icon "button" at bounding box center [784, 417] width 26 height 26
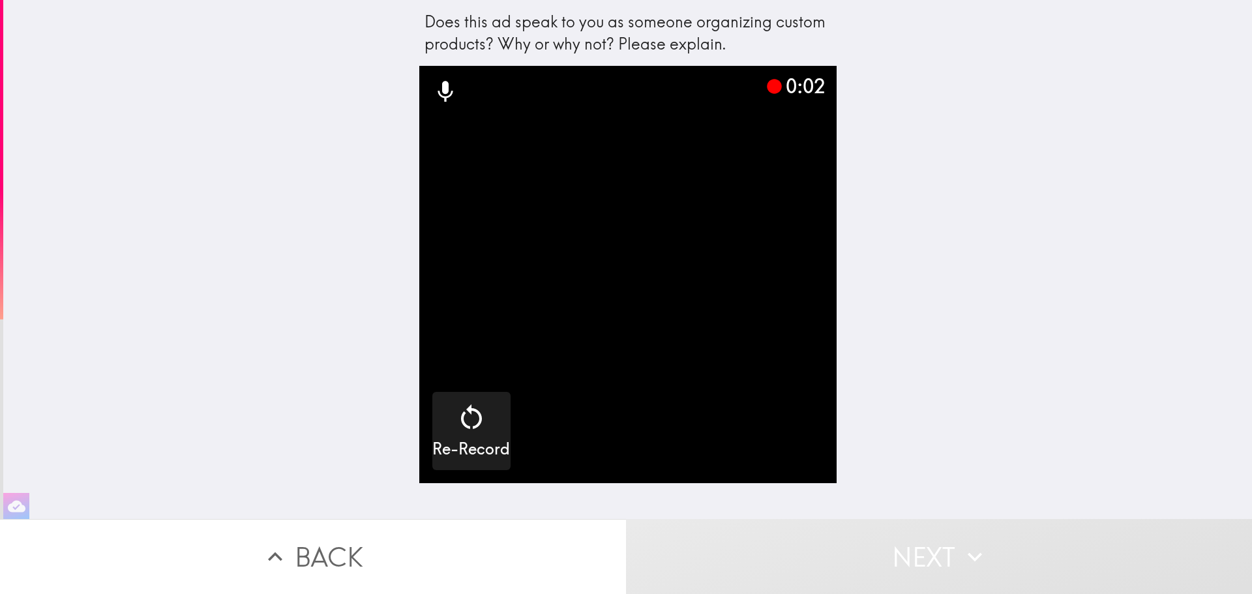
drag, startPoint x: 816, startPoint y: 43, endPoint x: 818, endPoint y: 106, distance: 62.6
click at [818, 106] on div "Does this ad speak to you as someone organizing custom products? Why or why not…" at bounding box center [627, 259] width 417 height 519
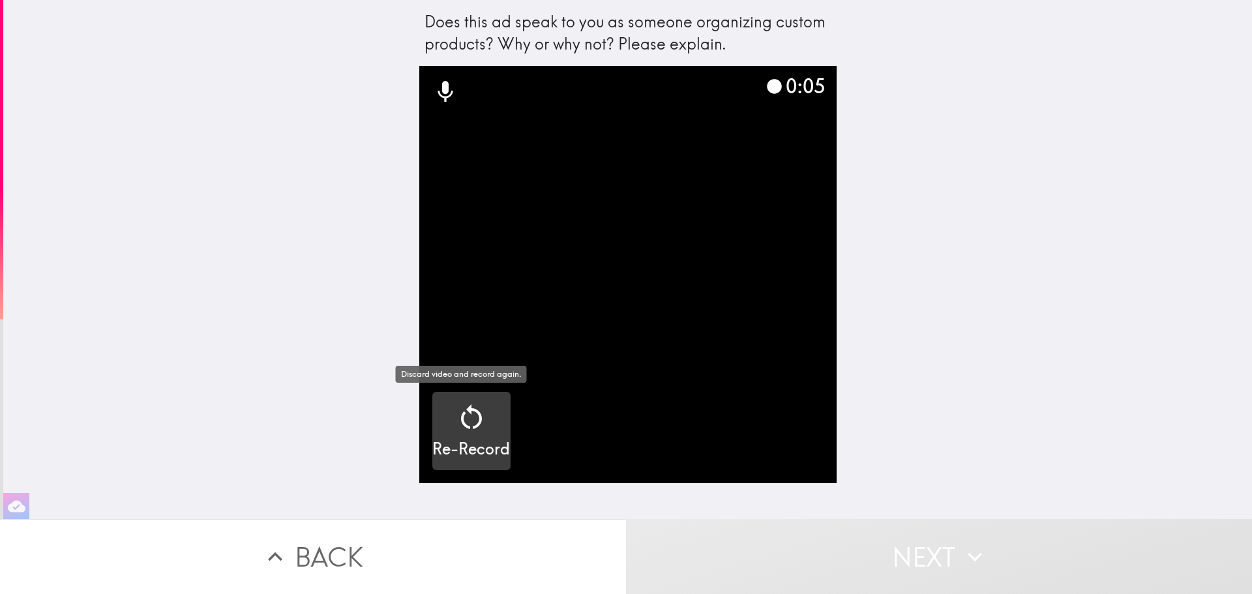
click at [467, 416] on icon "button" at bounding box center [471, 417] width 31 height 31
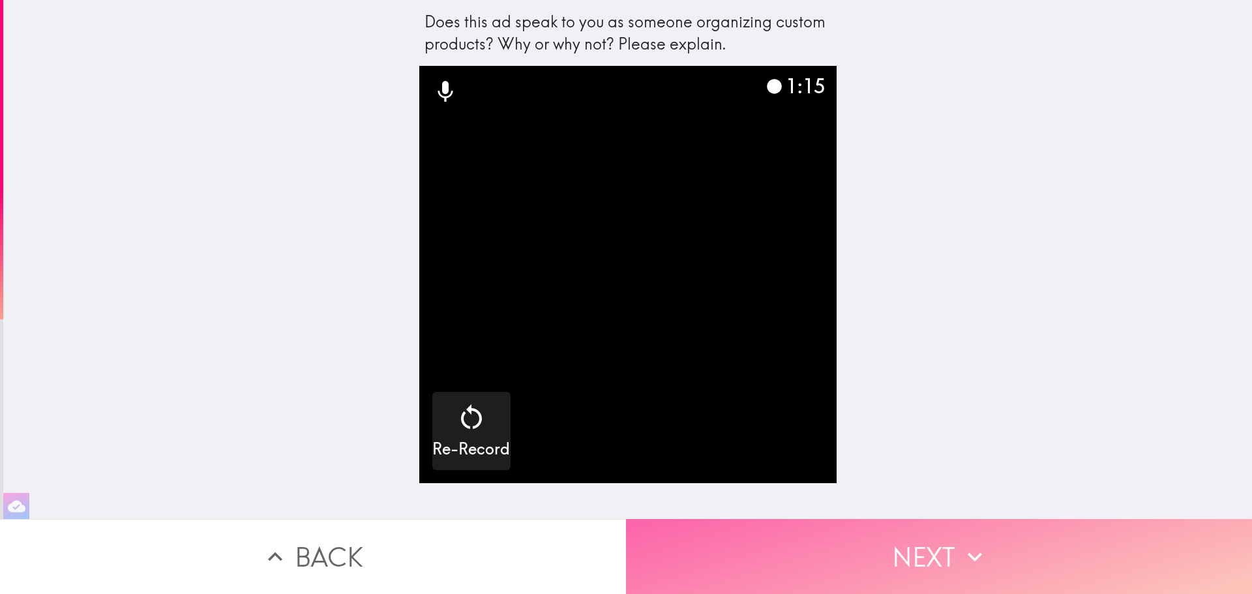
click at [810, 558] on button "Next" at bounding box center [939, 556] width 626 height 75
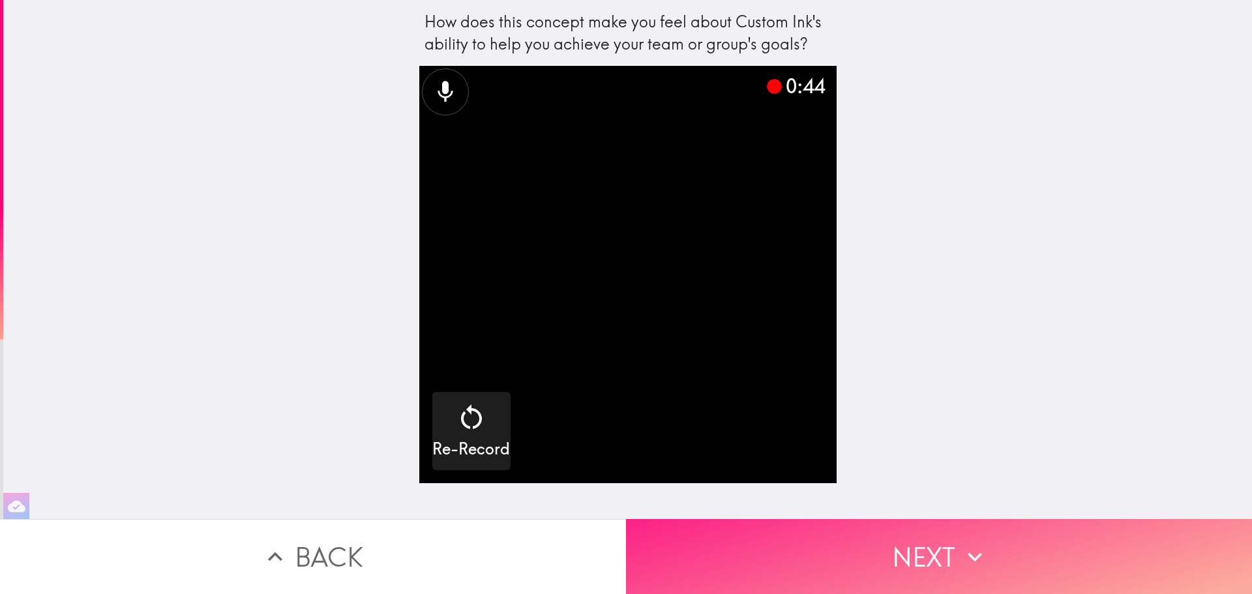
click at [763, 555] on button "Next" at bounding box center [939, 556] width 626 height 75
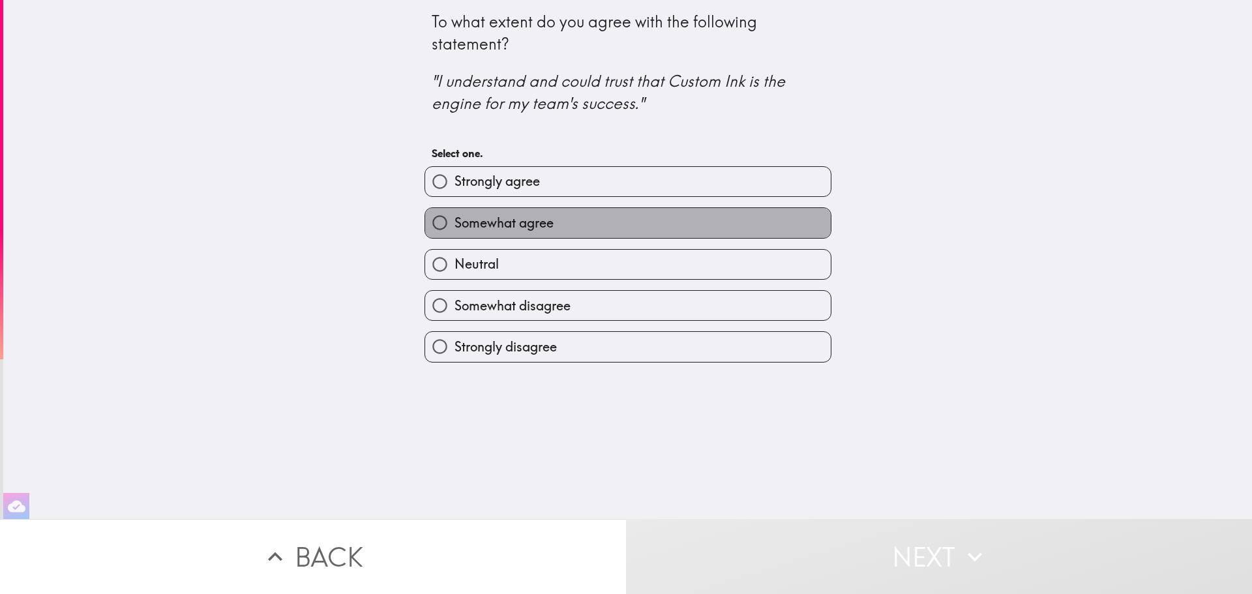
drag, startPoint x: 519, startPoint y: 224, endPoint x: 784, endPoint y: 490, distance: 374.7
click at [520, 224] on span "Somewhat agree" at bounding box center [503, 223] width 99 height 18
click at [454, 224] on input "Somewhat agree" at bounding box center [439, 222] width 29 height 29
radio input "true"
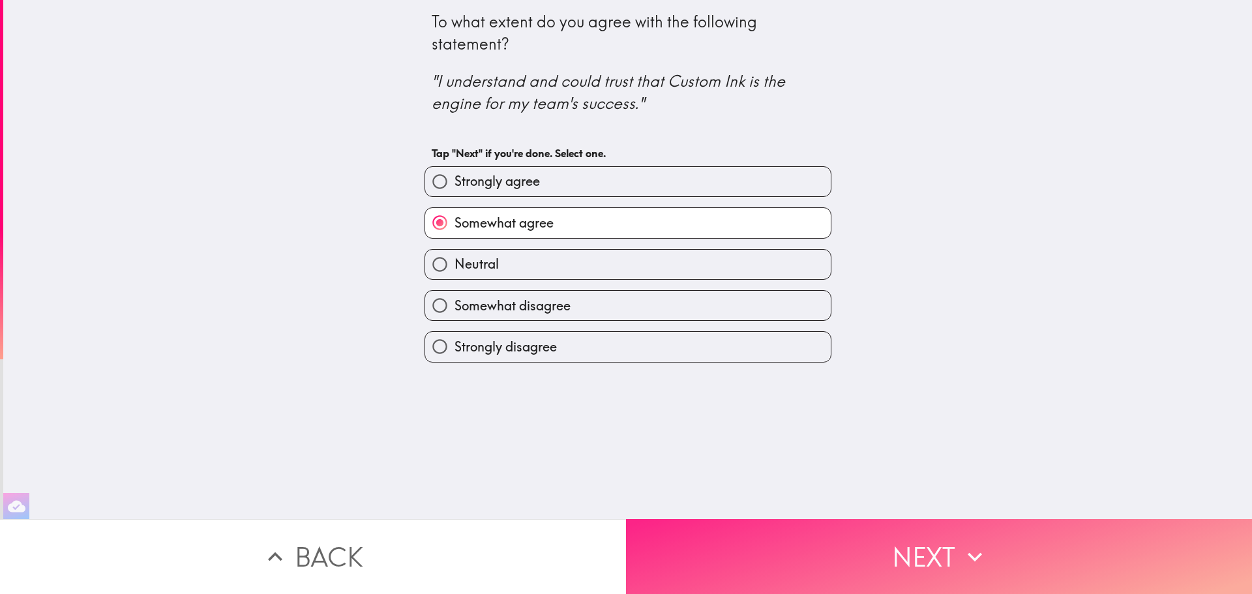
click at [803, 558] on button "Next" at bounding box center [939, 556] width 626 height 75
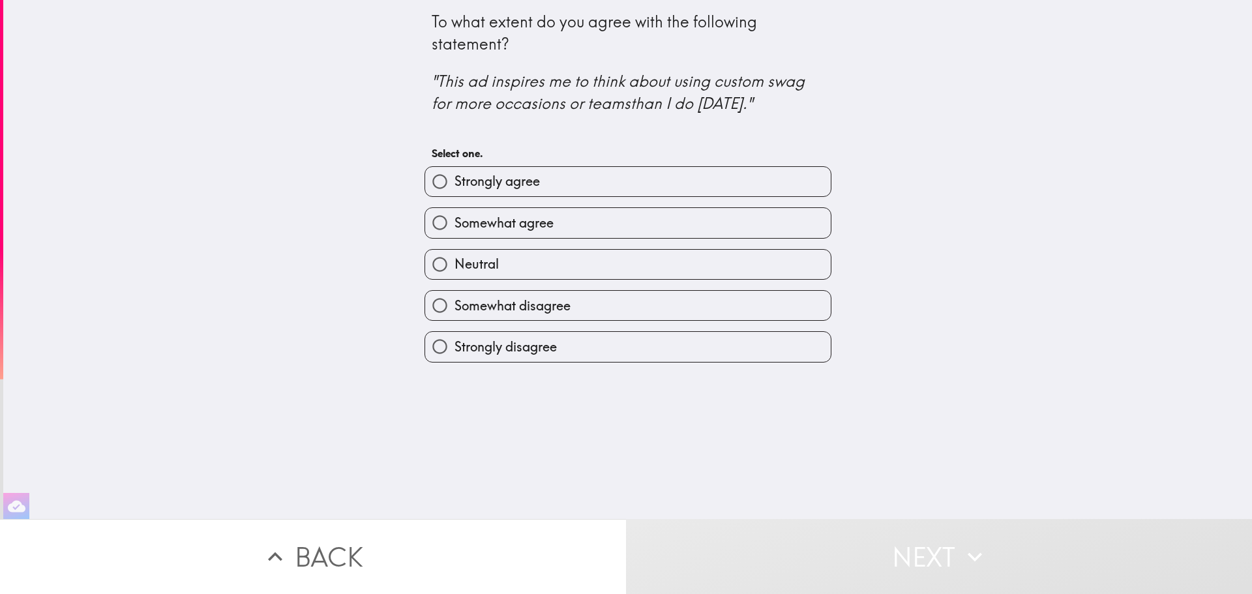
click at [600, 184] on label "Strongly agree" at bounding box center [627, 181] width 405 height 29
click at [454, 184] on input "Strongly agree" at bounding box center [439, 181] width 29 height 29
radio input "true"
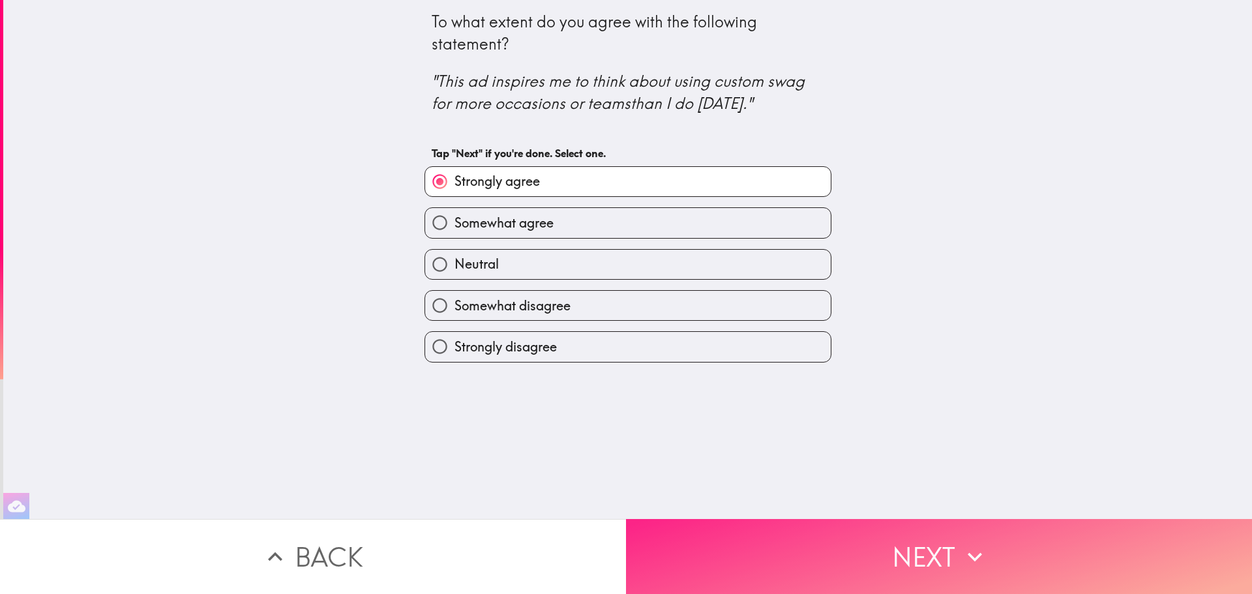
click at [788, 559] on button "Next" at bounding box center [939, 556] width 626 height 75
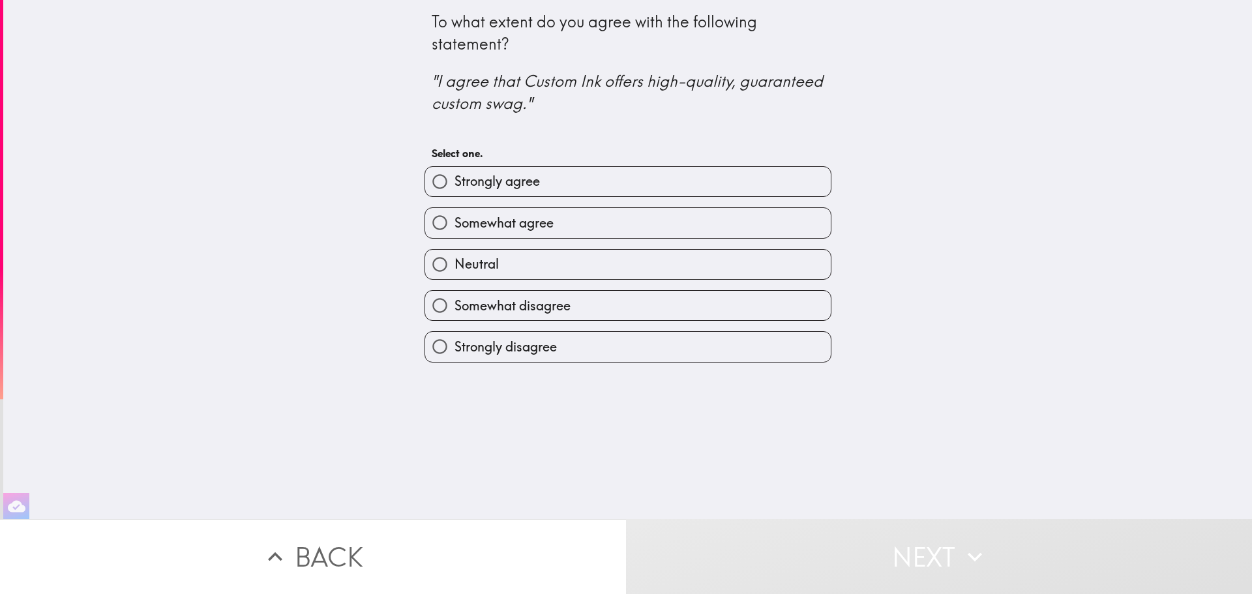
click at [677, 218] on label "Somewhat agree" at bounding box center [627, 222] width 405 height 29
click at [454, 218] on input "Somewhat agree" at bounding box center [439, 222] width 29 height 29
radio input "true"
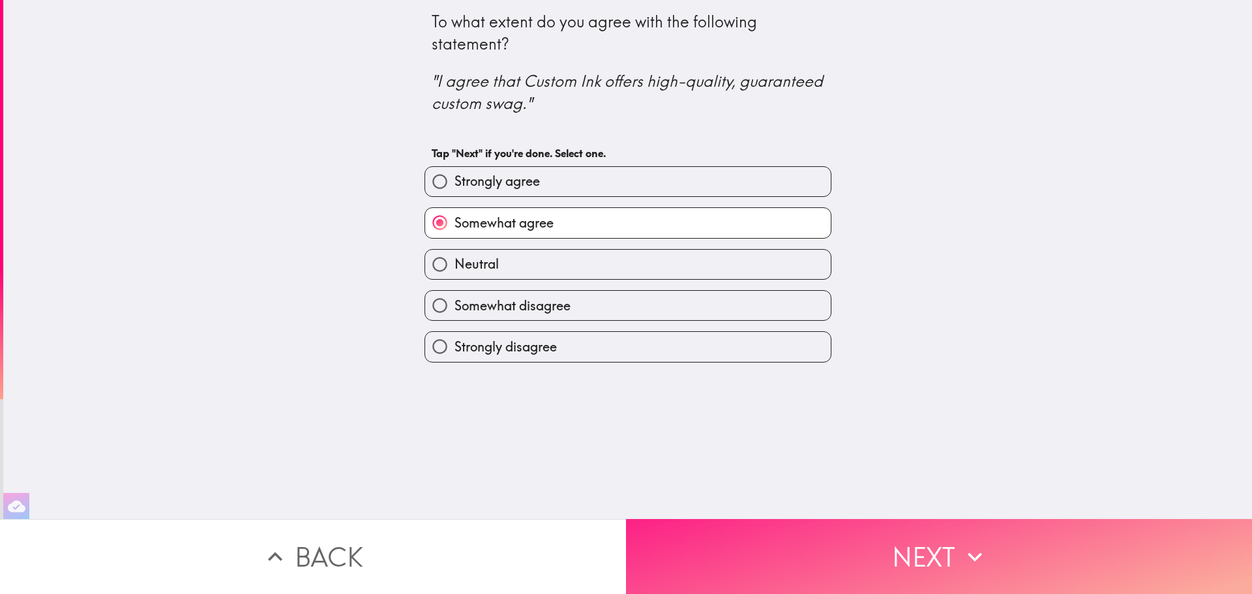
drag, startPoint x: 739, startPoint y: 536, endPoint x: 741, endPoint y: 528, distance: 8.7
click at [740, 536] on button "Next" at bounding box center [939, 556] width 626 height 75
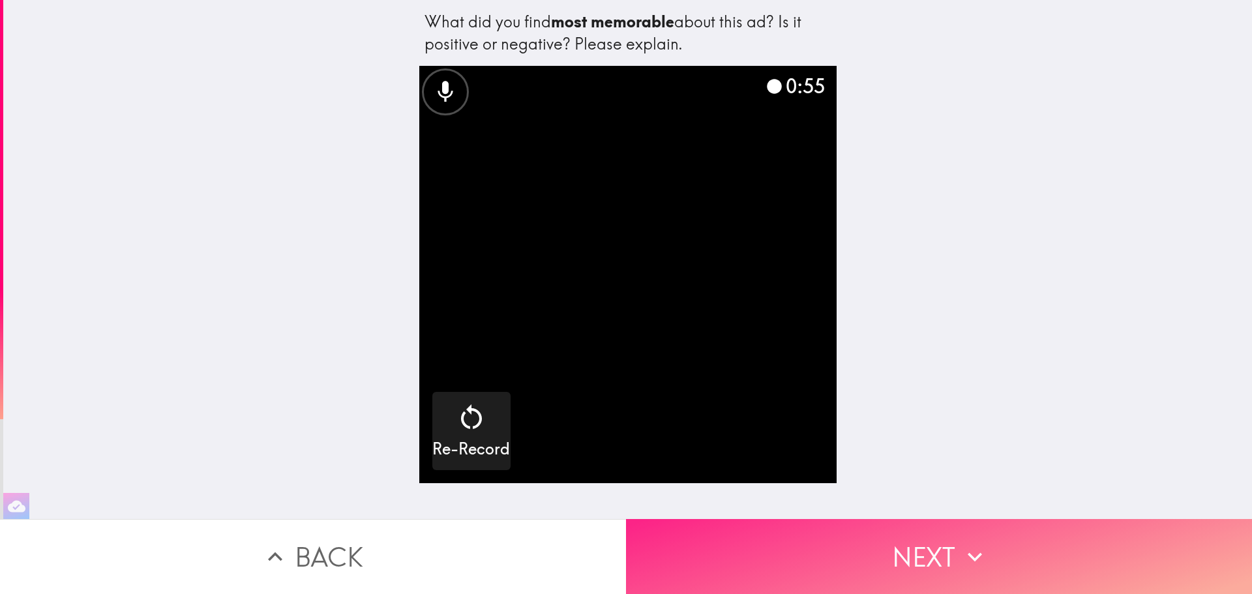
click at [923, 561] on button "Next" at bounding box center [939, 556] width 626 height 75
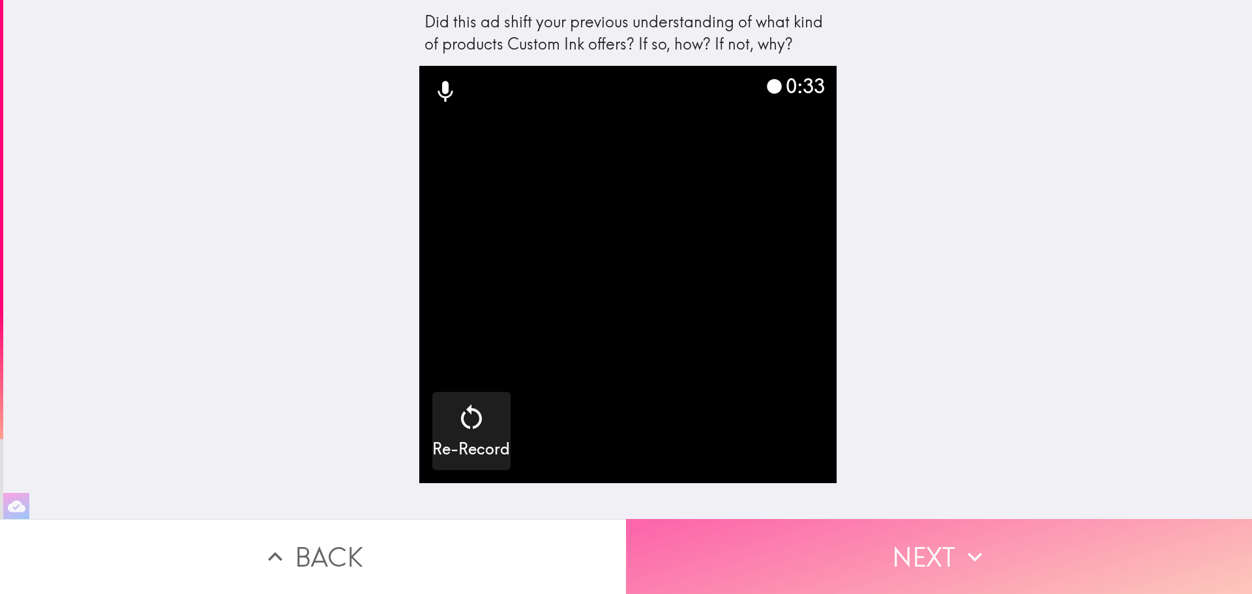
click at [937, 549] on button "Next" at bounding box center [939, 556] width 626 height 75
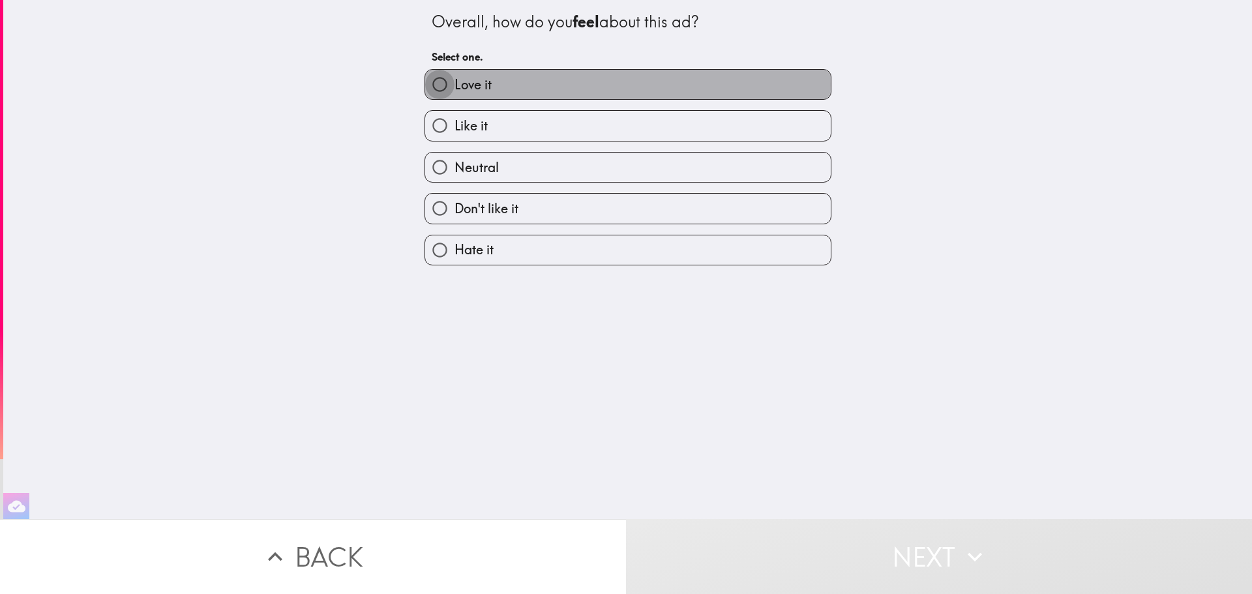
click at [442, 84] on input "Love it" at bounding box center [439, 84] width 29 height 29
radio input "true"
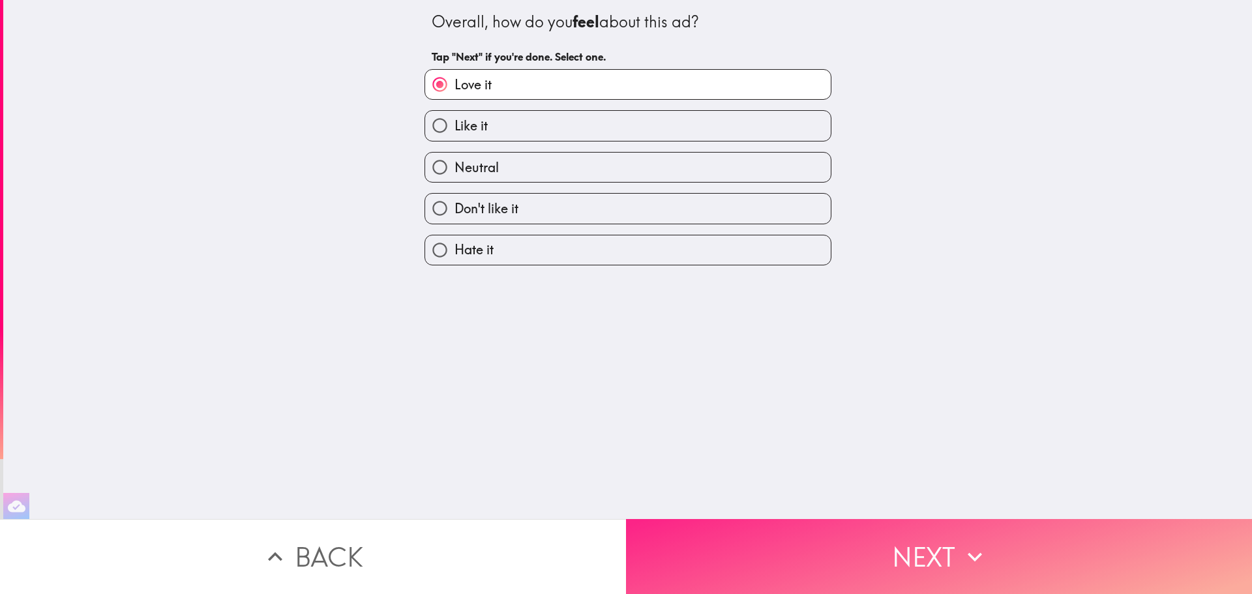
click at [856, 565] on button "Next" at bounding box center [939, 556] width 626 height 75
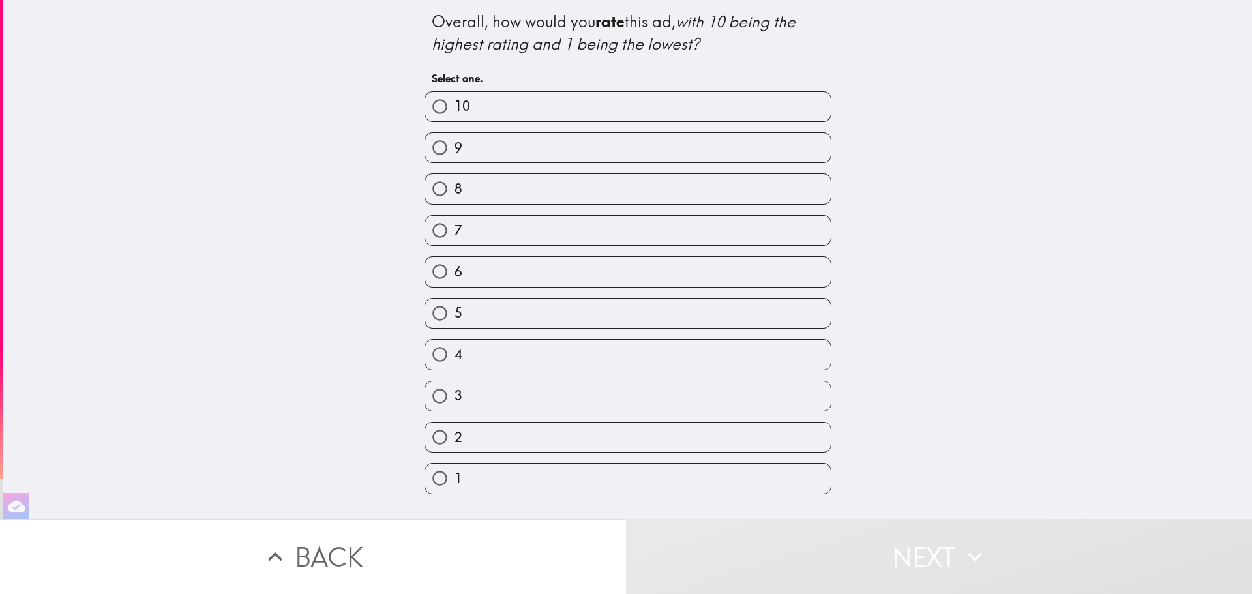
click at [705, 159] on label "9" at bounding box center [627, 147] width 405 height 29
click at [454, 159] on input "9" at bounding box center [439, 147] width 29 height 29
radio input "true"
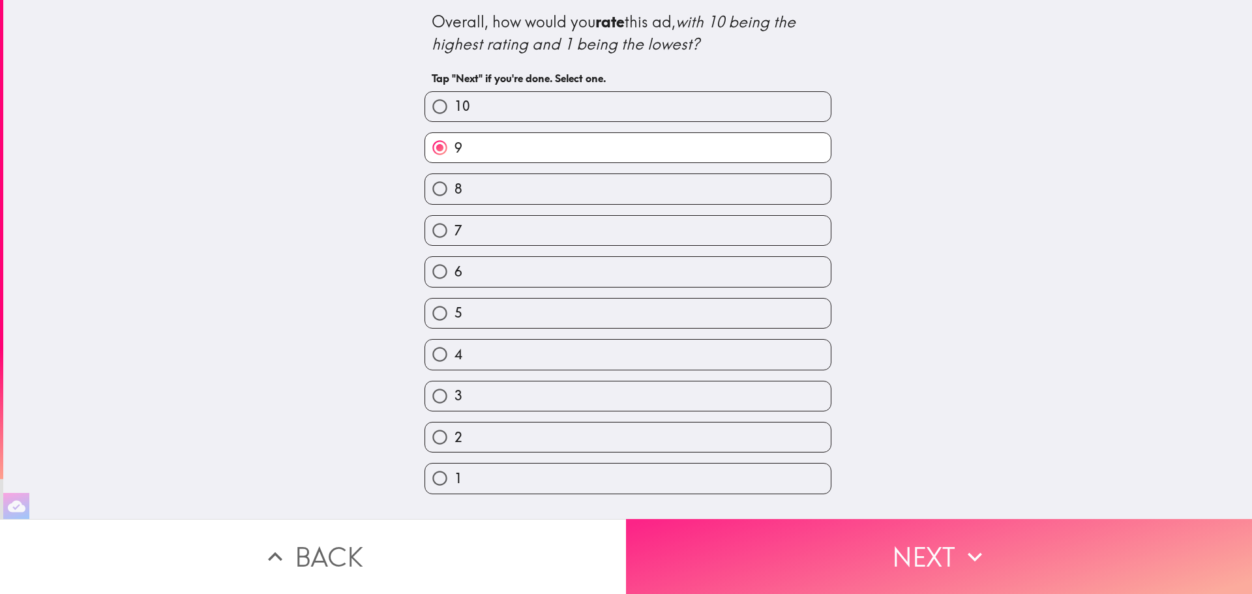
click at [756, 545] on button "Next" at bounding box center [939, 556] width 626 height 75
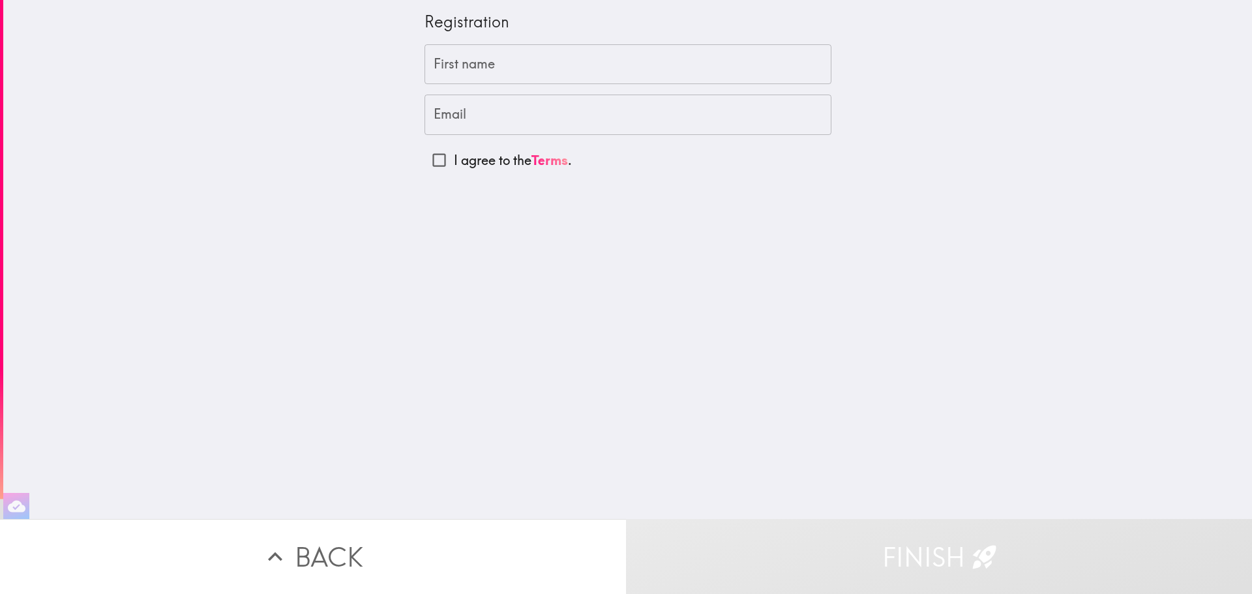
click at [512, 68] on input "First name" at bounding box center [627, 64] width 407 height 40
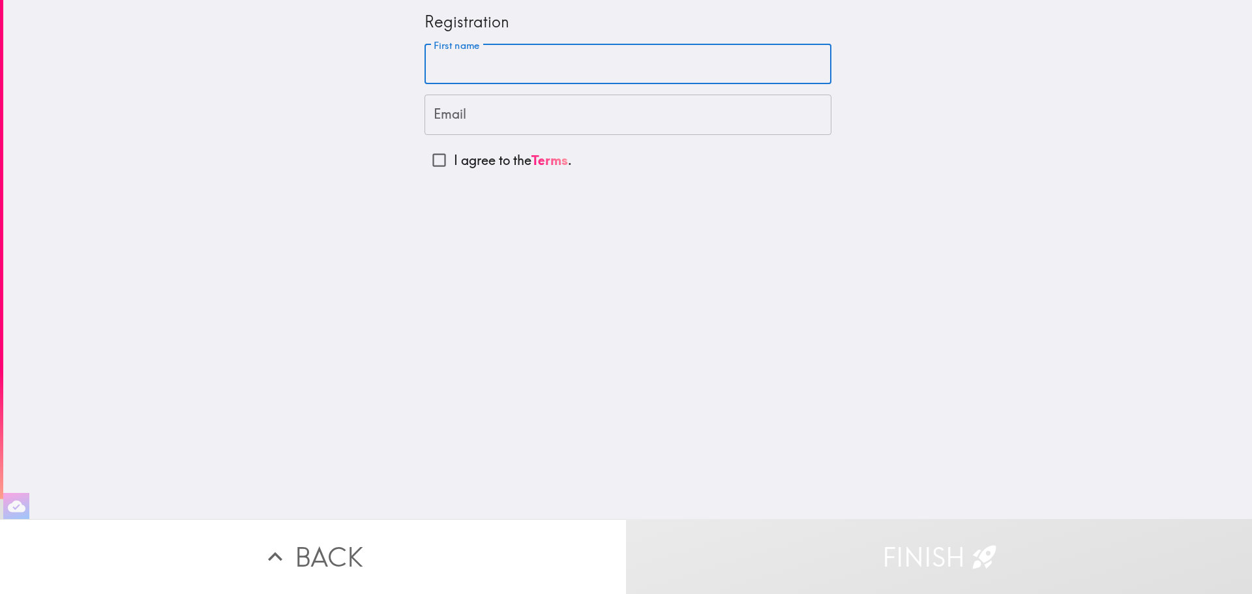
click at [462, 61] on input "First name" at bounding box center [627, 64] width 407 height 40
type input "Jeff"
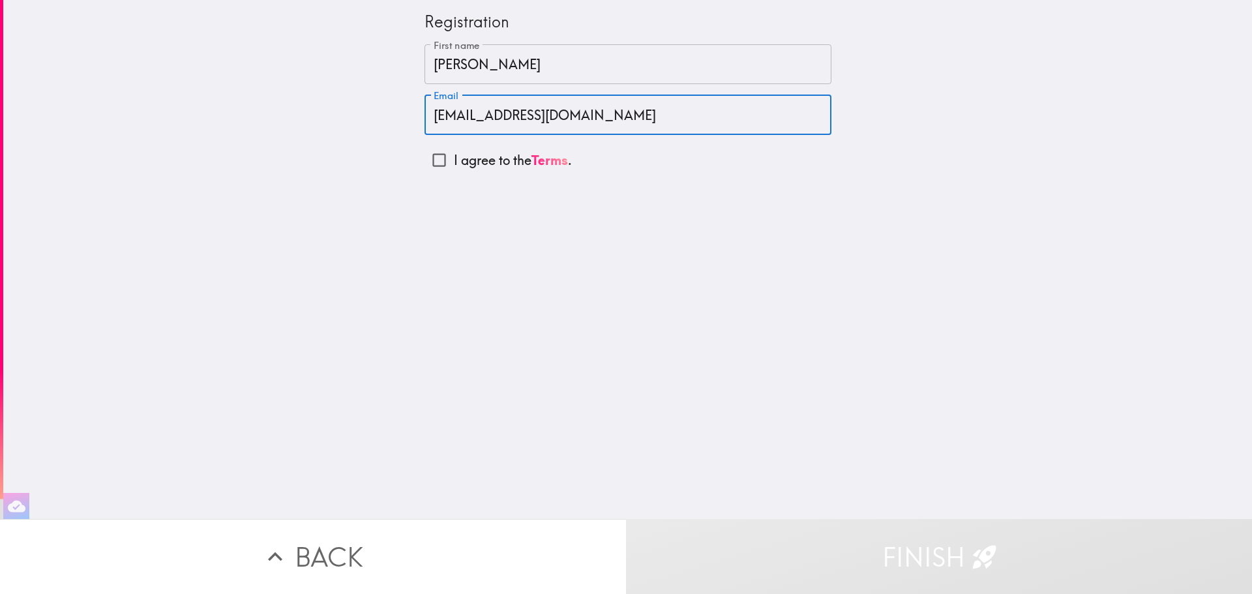
type input "jiffythemagicelf@gmail.com"
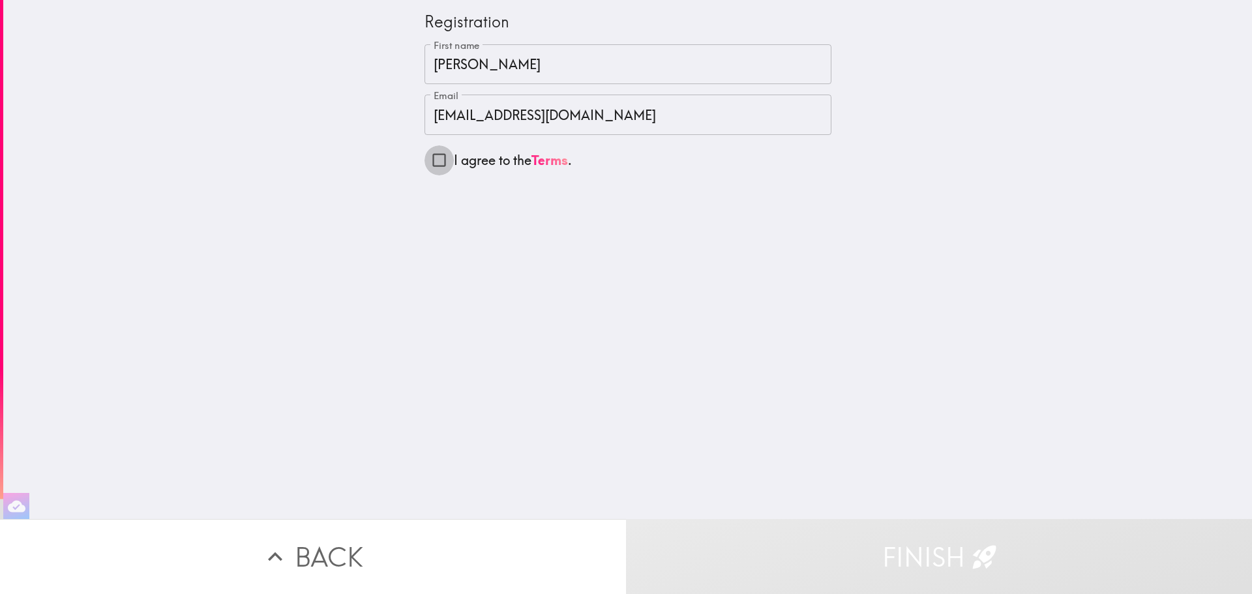
click at [427, 162] on input "I agree to the Terms ." at bounding box center [438, 159] width 29 height 29
checkbox input "true"
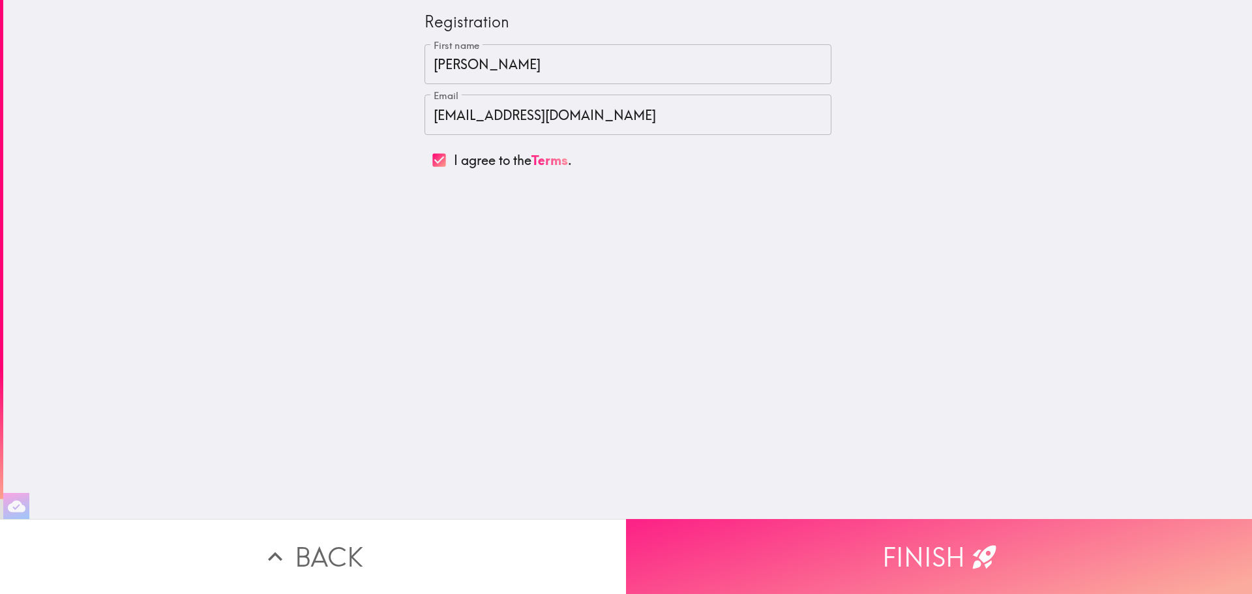
click at [943, 538] on button "Finish" at bounding box center [939, 556] width 626 height 75
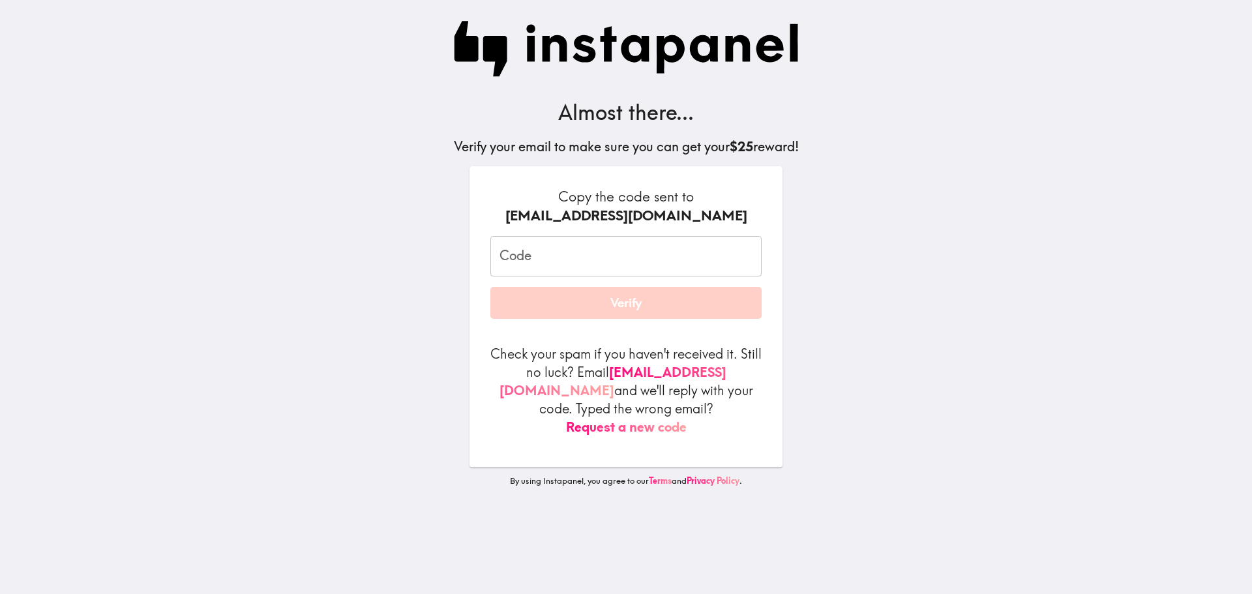
click at [612, 308] on button "Verify" at bounding box center [625, 303] width 271 height 33
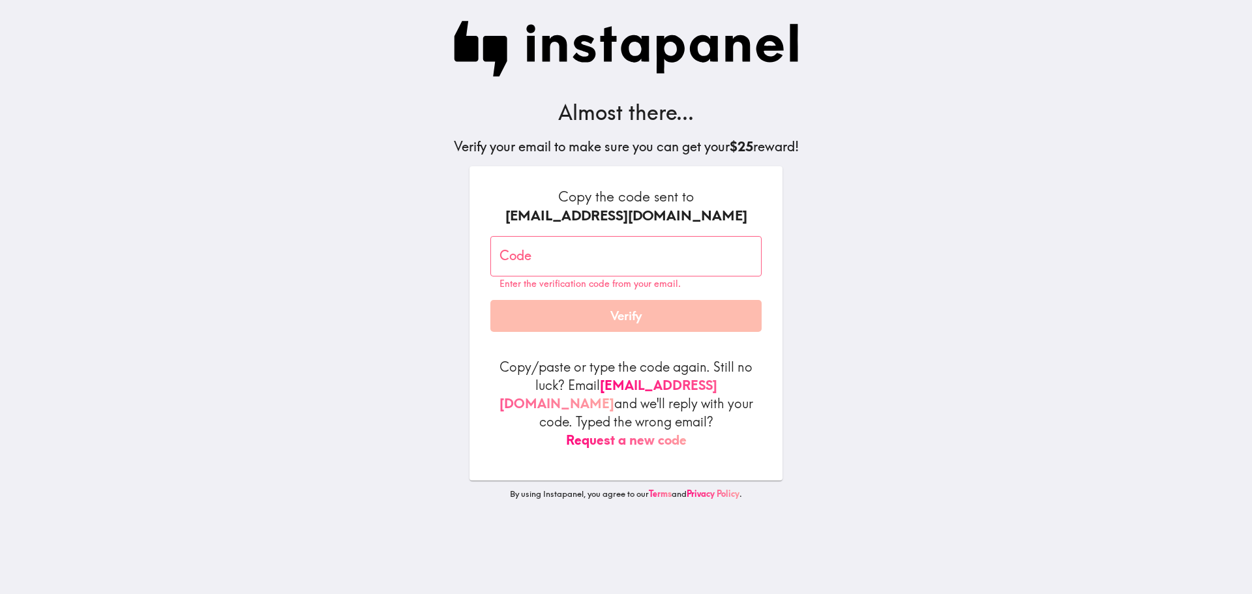
click at [630, 433] on div "Copy the code sent to jiffythemagicelf@gmail.com Code Code Enter the verificati…" at bounding box center [625, 323] width 313 height 314
click at [627, 431] on button "Request a new code" at bounding box center [626, 440] width 121 height 18
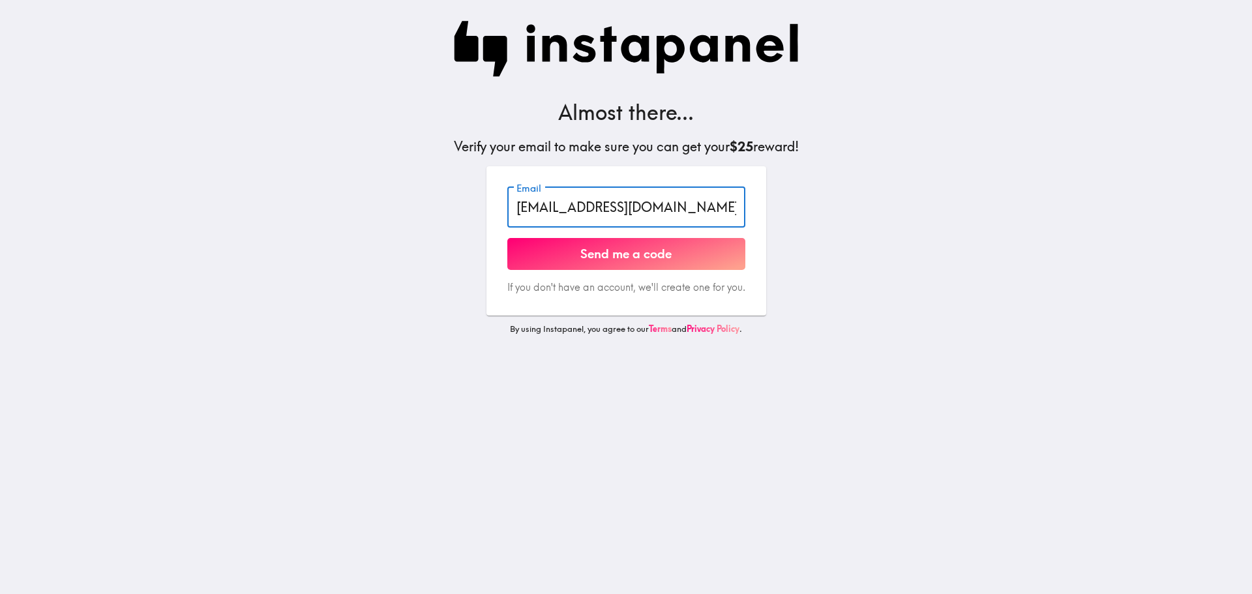
click at [701, 203] on input "jiffythemagicelf@gmail.com" at bounding box center [626, 207] width 238 height 40
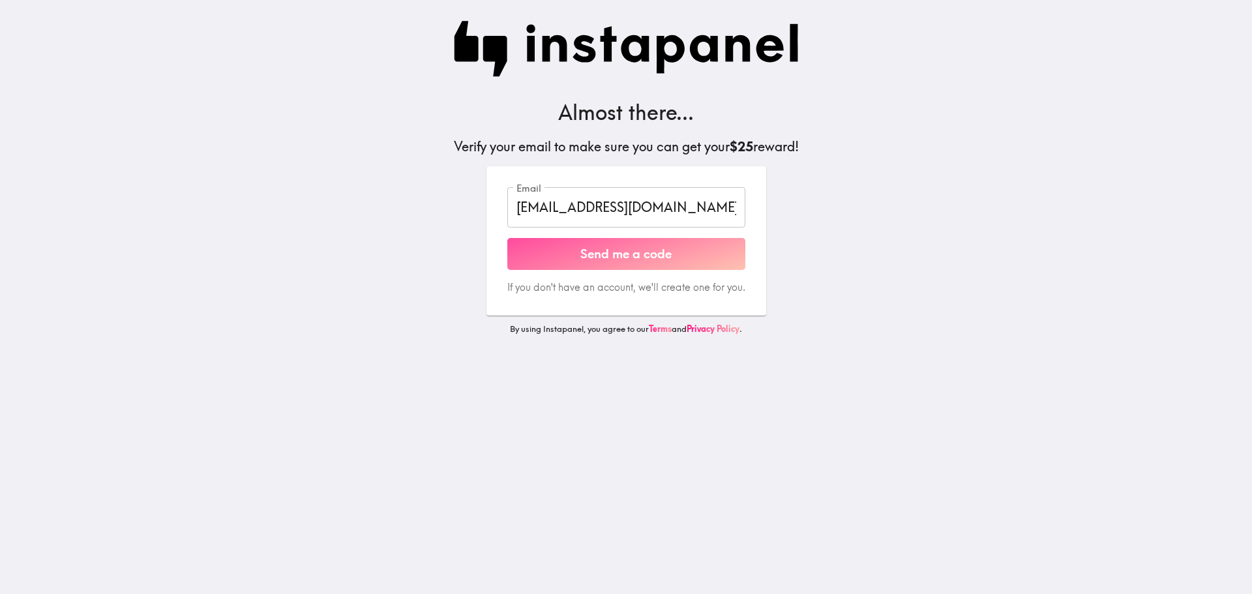
click at [682, 257] on button "Send me a code" at bounding box center [626, 254] width 238 height 33
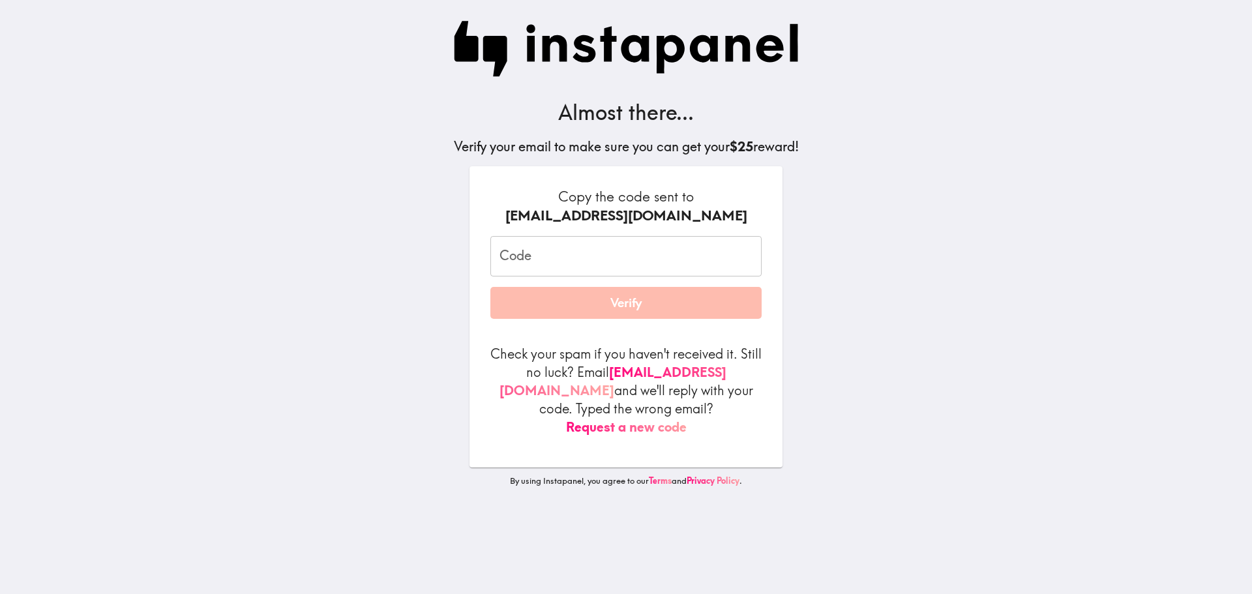
click at [606, 265] on input "Code" at bounding box center [625, 256] width 271 height 40
paste input "DM7_tNA_DUf"
type input "DM7_tNA_DUf"
click at [651, 308] on button "Verify" at bounding box center [625, 303] width 271 height 33
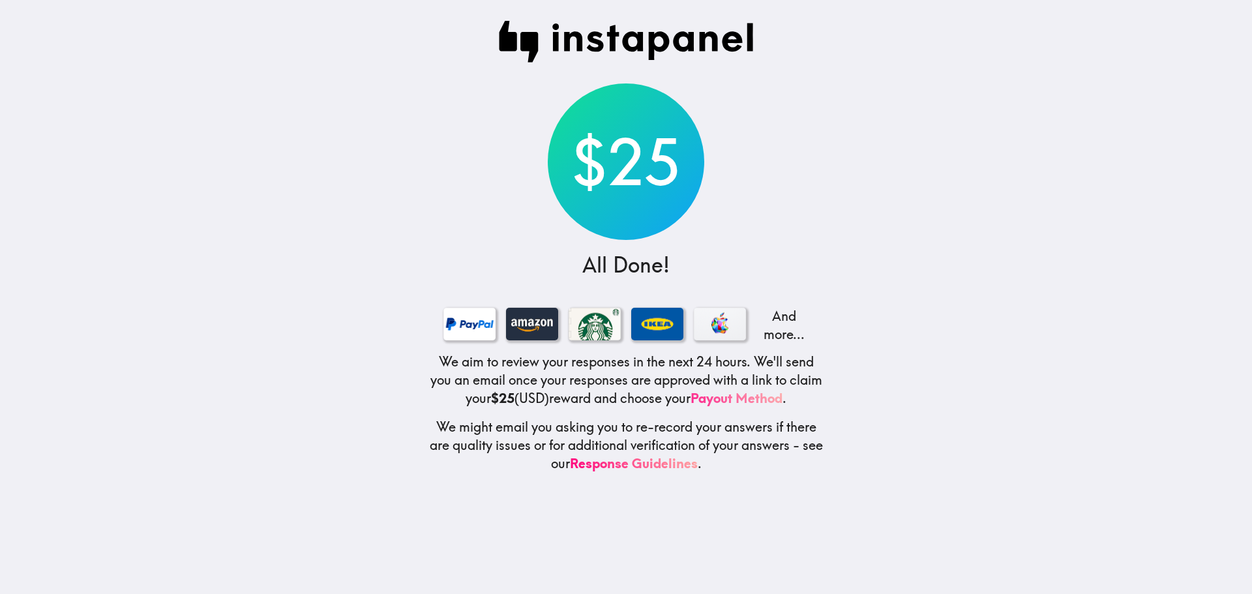
click at [758, 394] on link "Payout Method" at bounding box center [736, 398] width 92 height 16
